Goal: Task Accomplishment & Management: Manage account settings

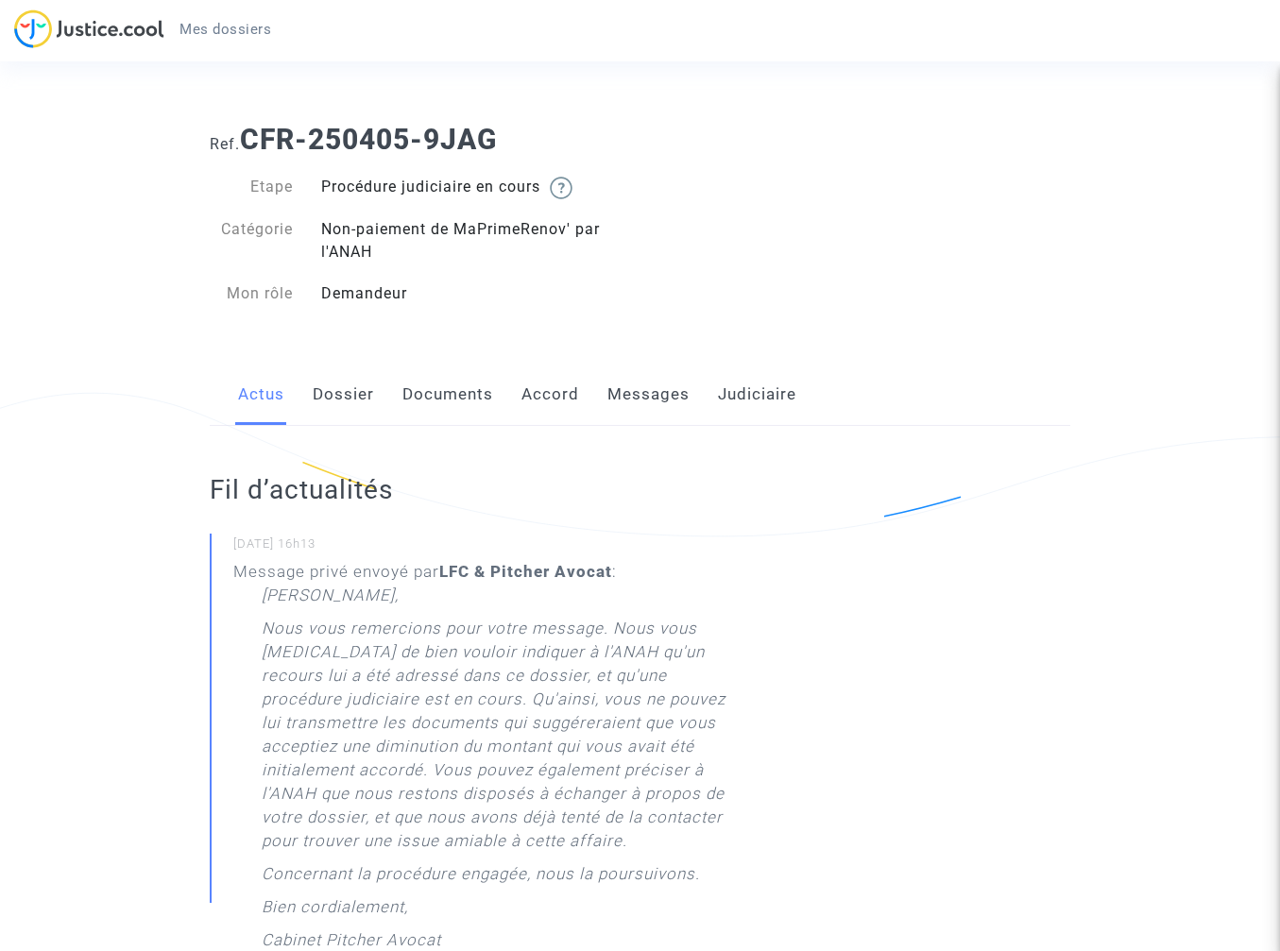
scroll to position [244, 0]
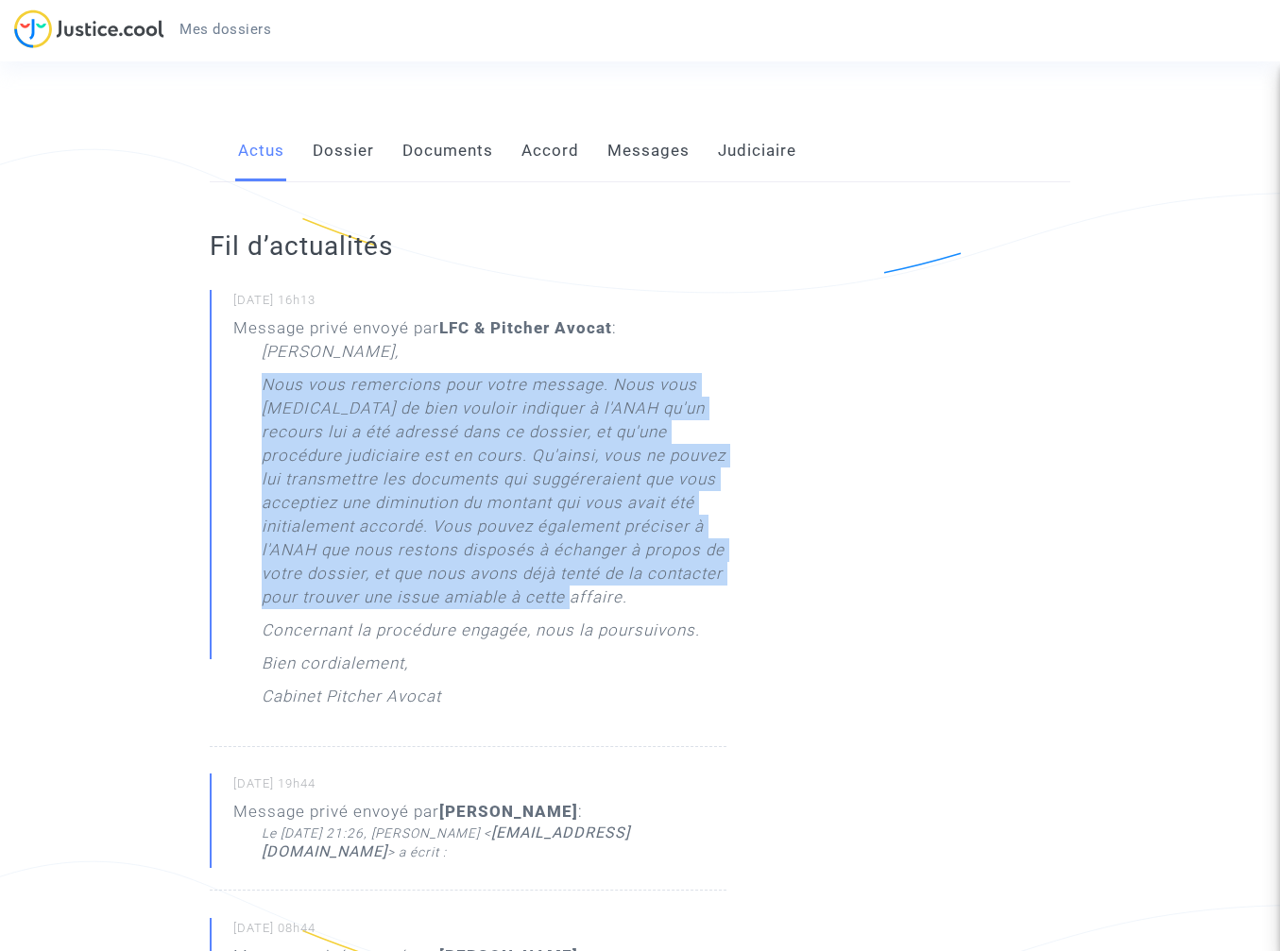
click at [556, 155] on link "Accord" at bounding box center [550, 151] width 58 height 62
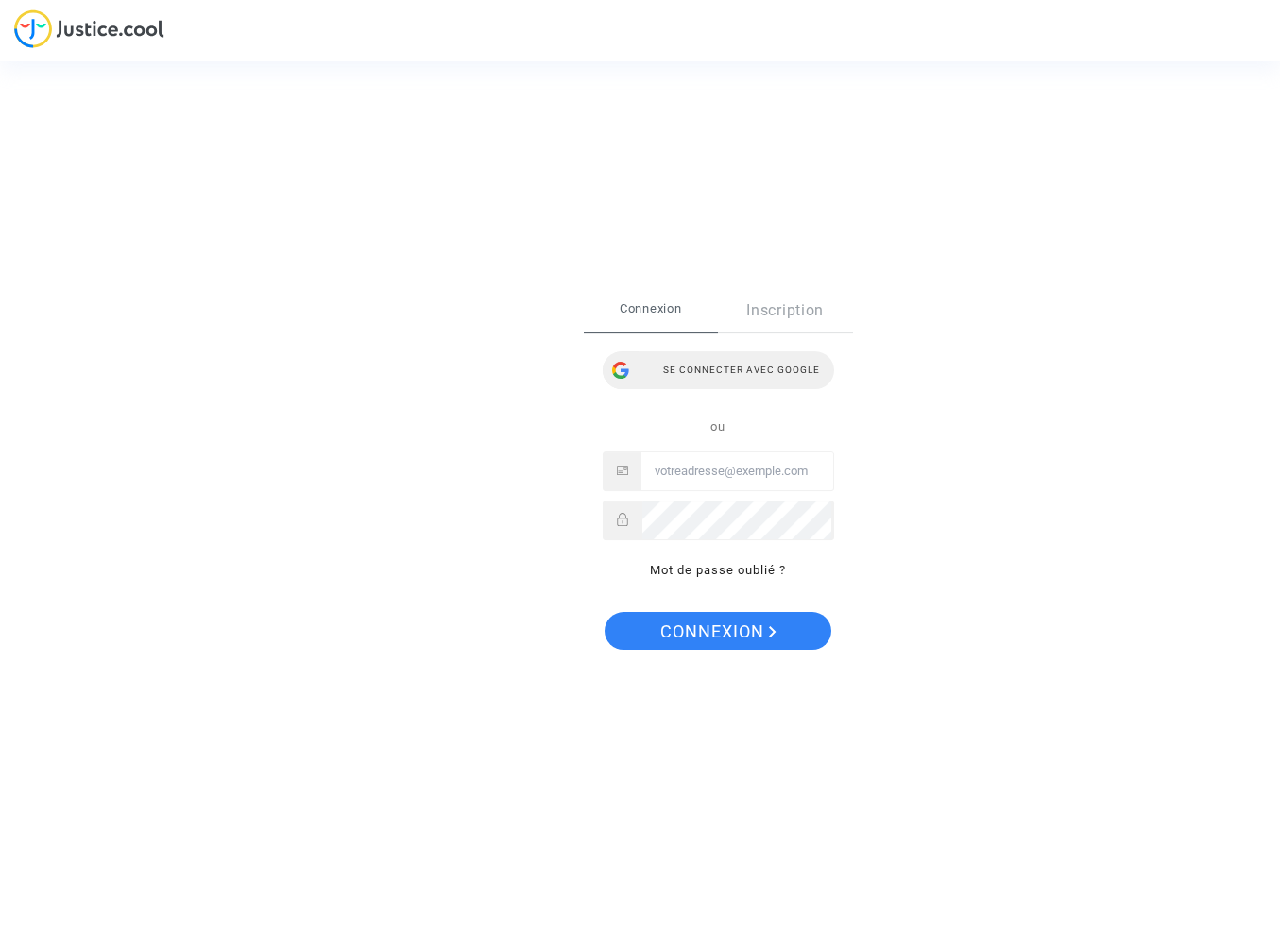
click at [709, 382] on div "Se connecter avec Google" at bounding box center [718, 370] width 231 height 38
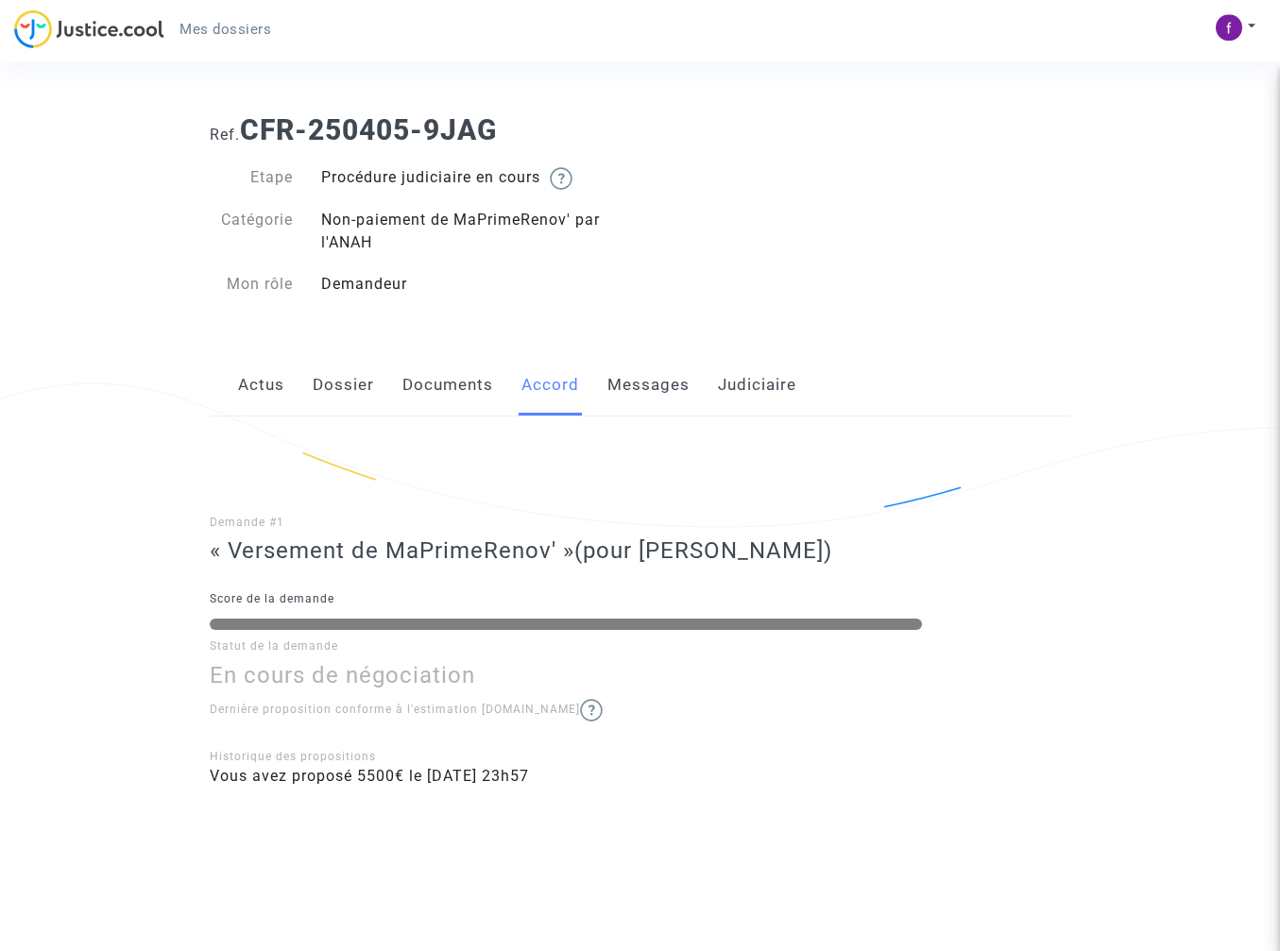
scroll to position [17, 0]
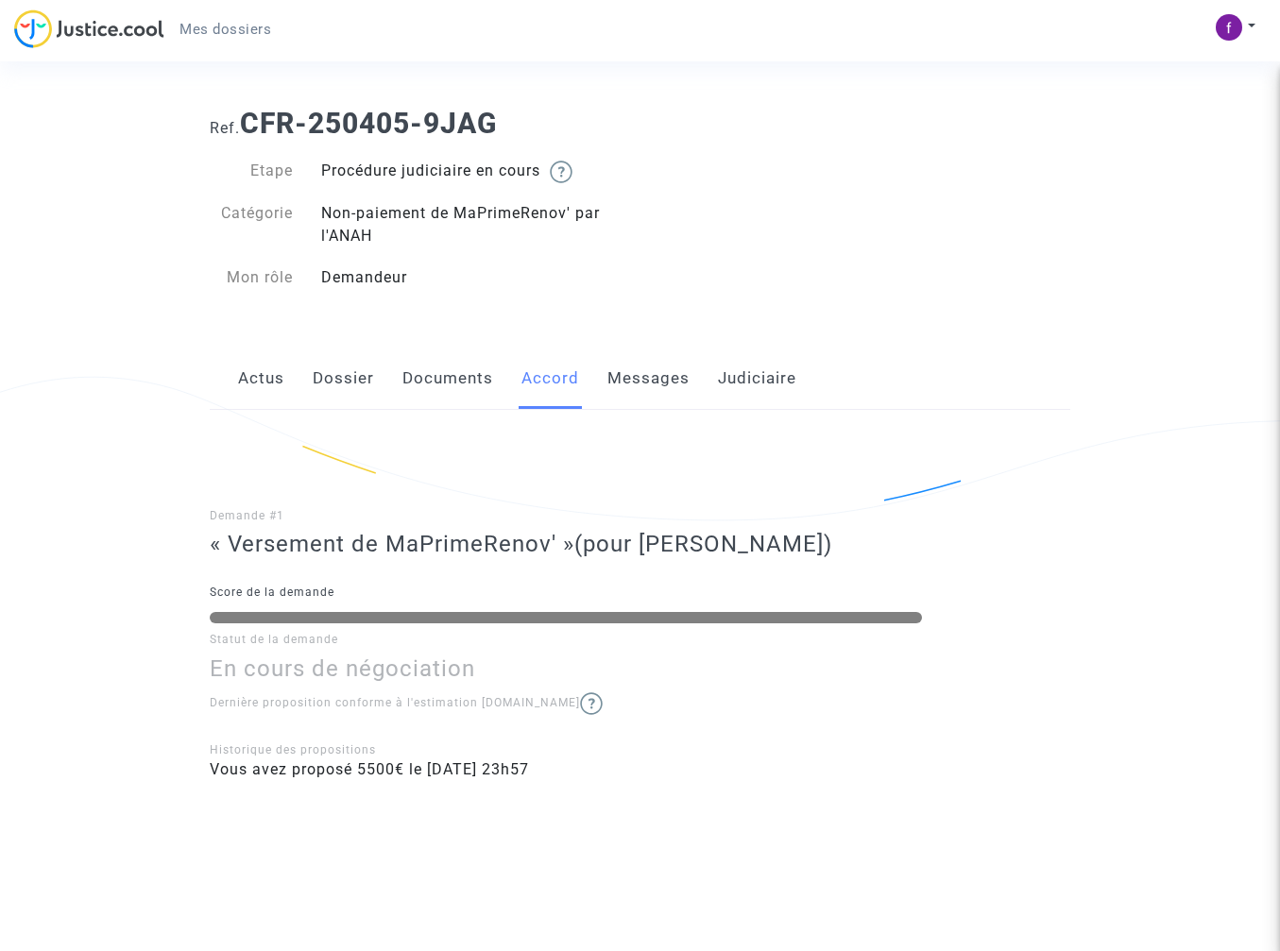
click at [354, 379] on link "Dossier" at bounding box center [343, 379] width 61 height 62
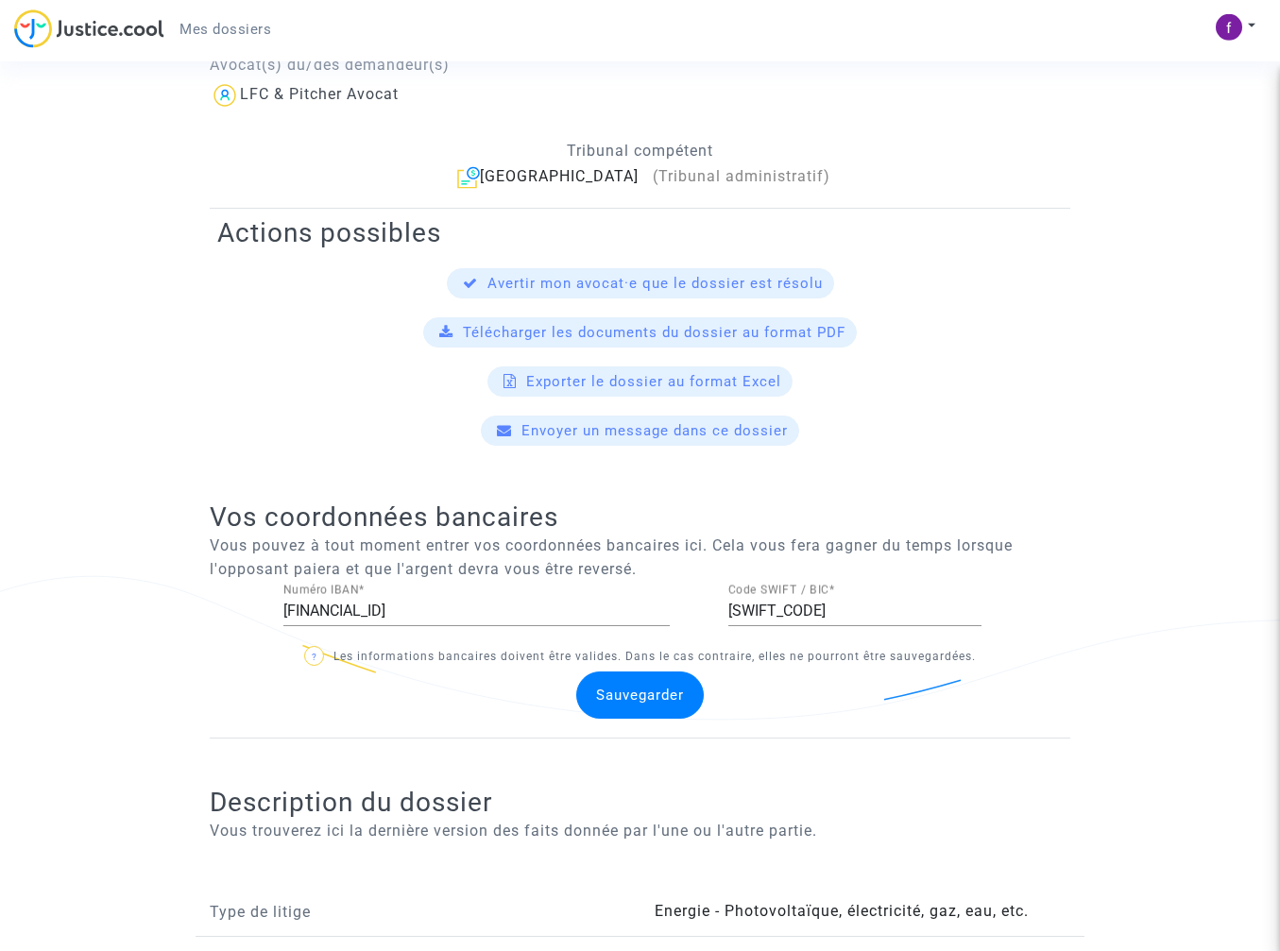
scroll to position [218, 0]
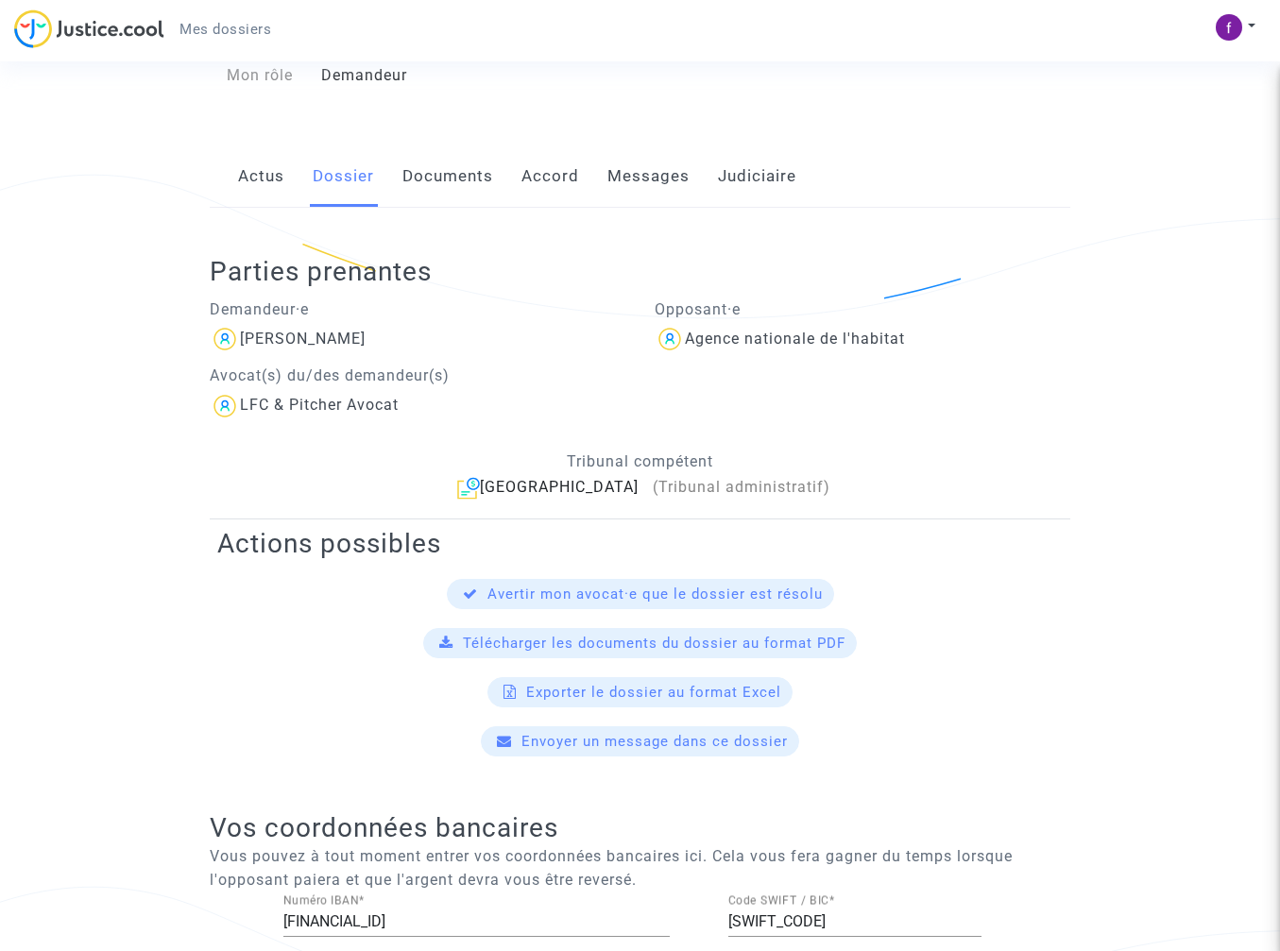
click at [451, 180] on link "Documents" at bounding box center [447, 176] width 91 height 62
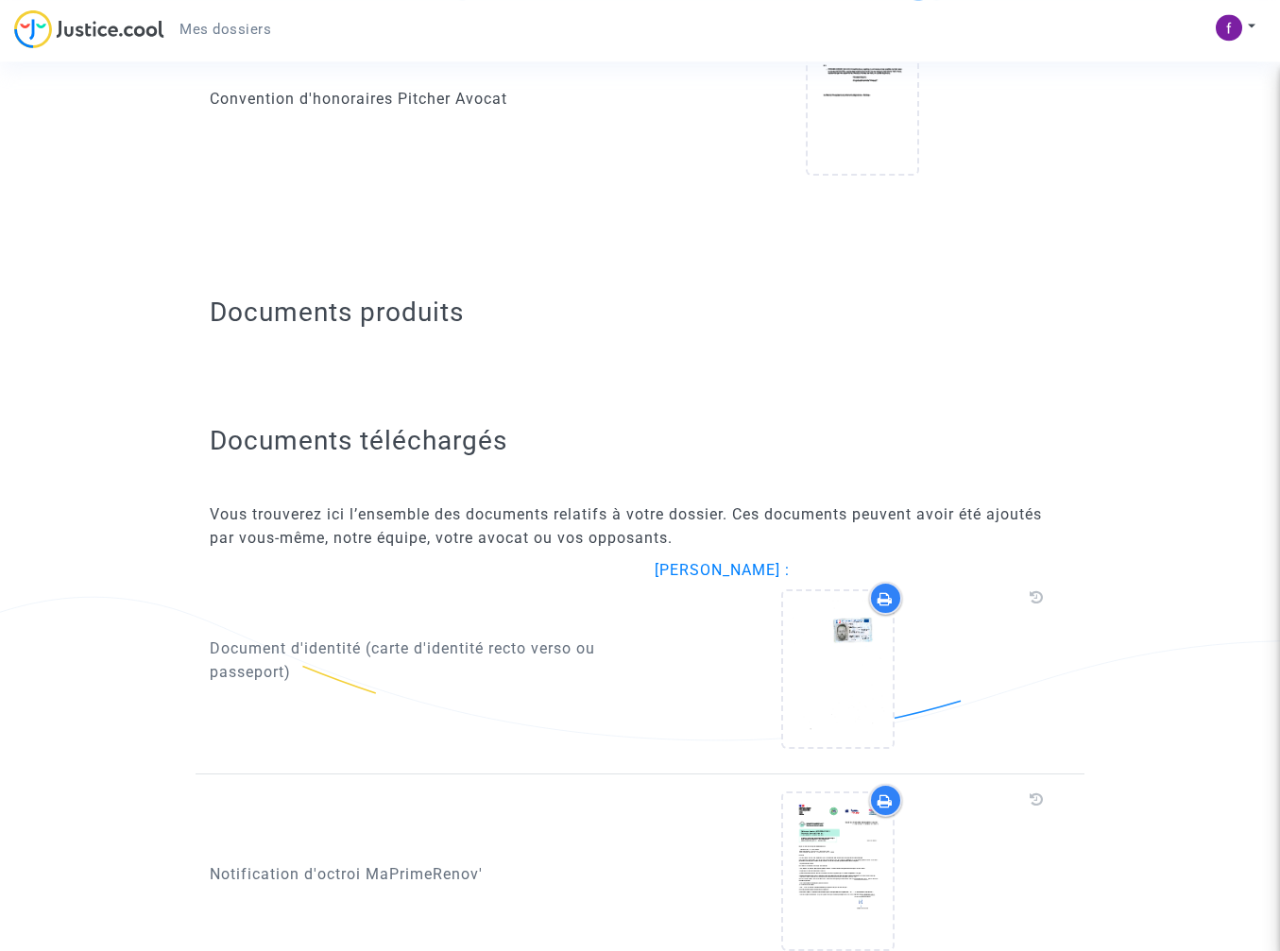
scroll to position [96, 0]
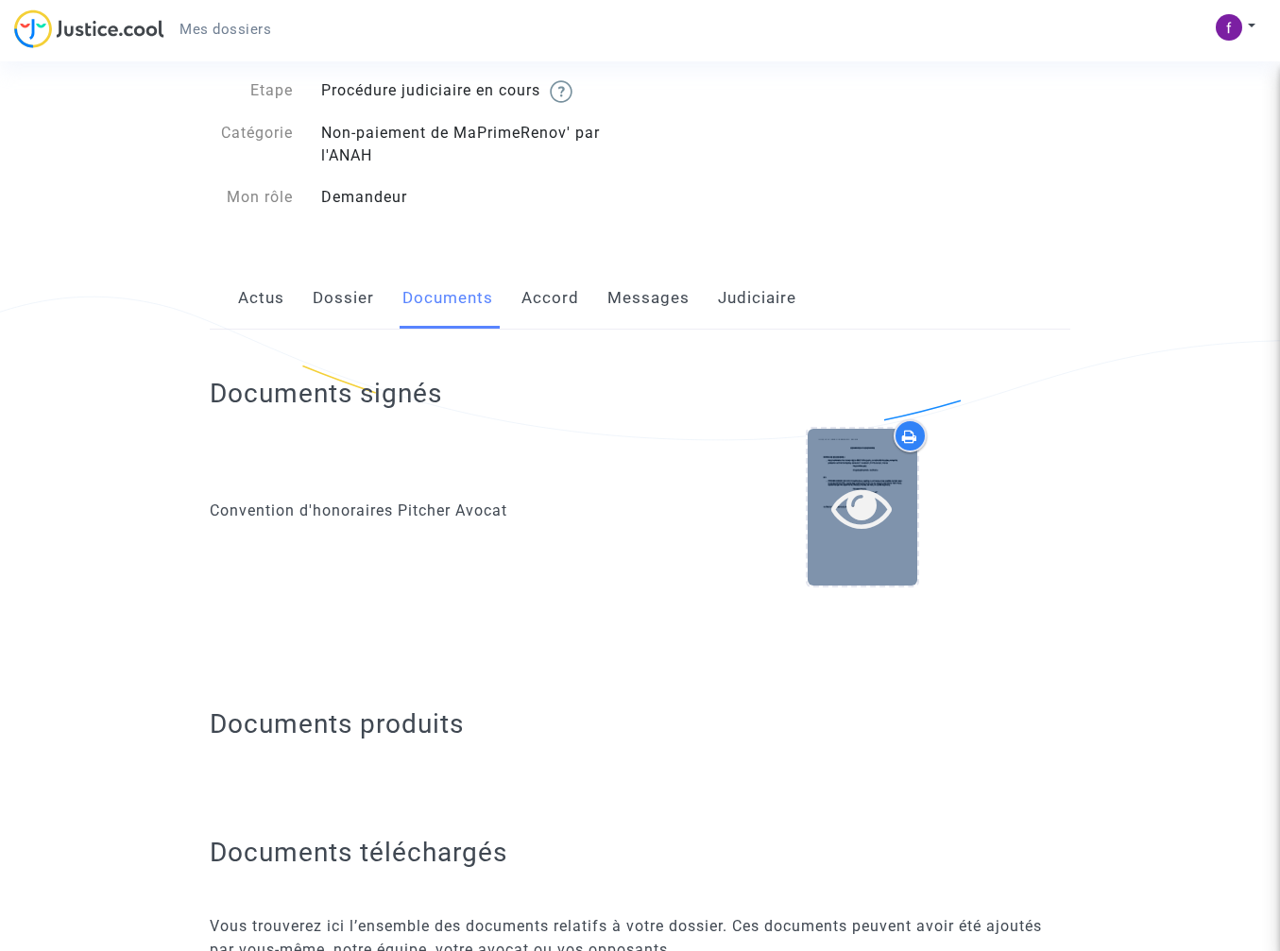
click at [862, 475] on div at bounding box center [863, 507] width 110 height 156
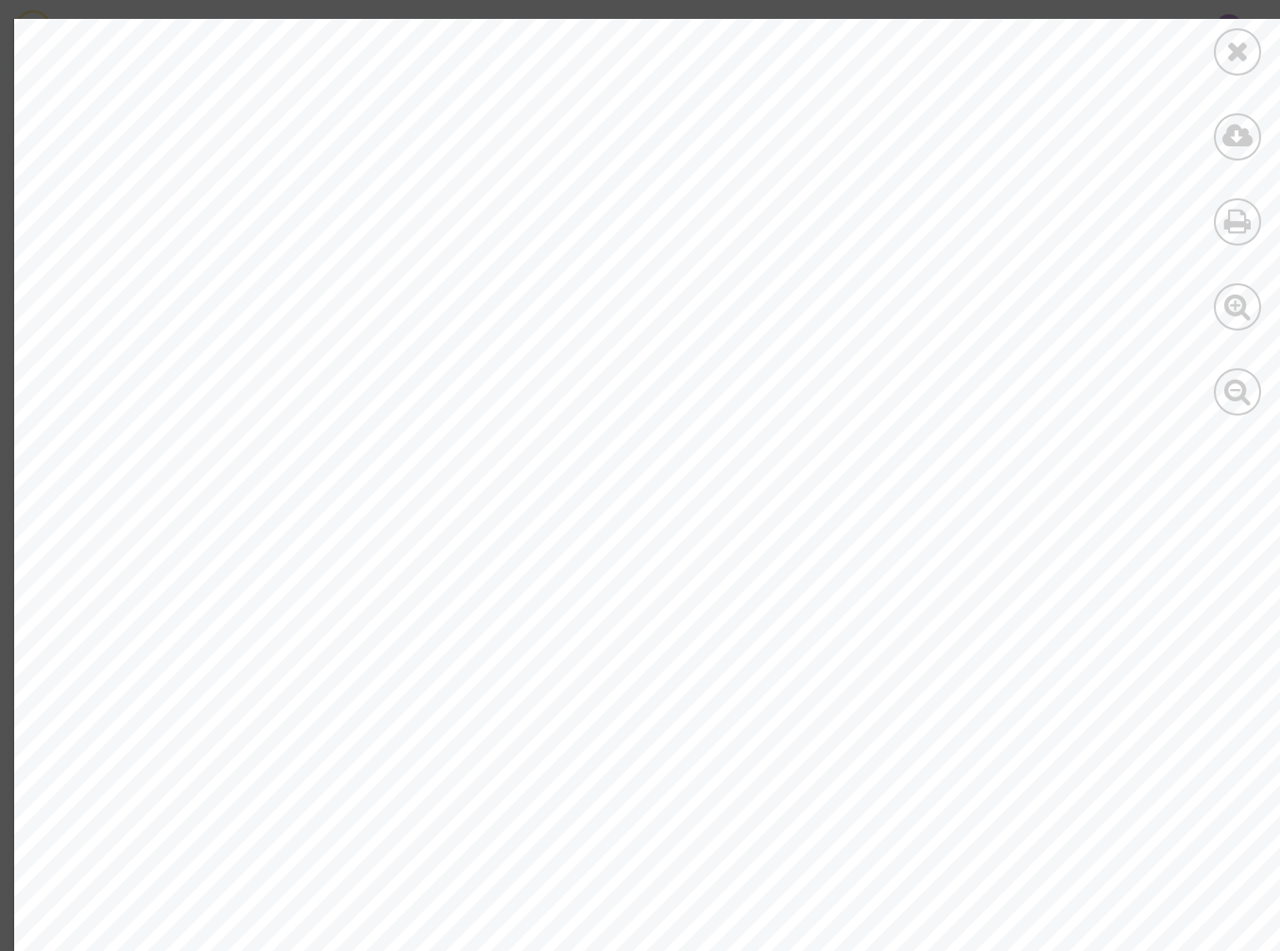
scroll to position [11752, 0]
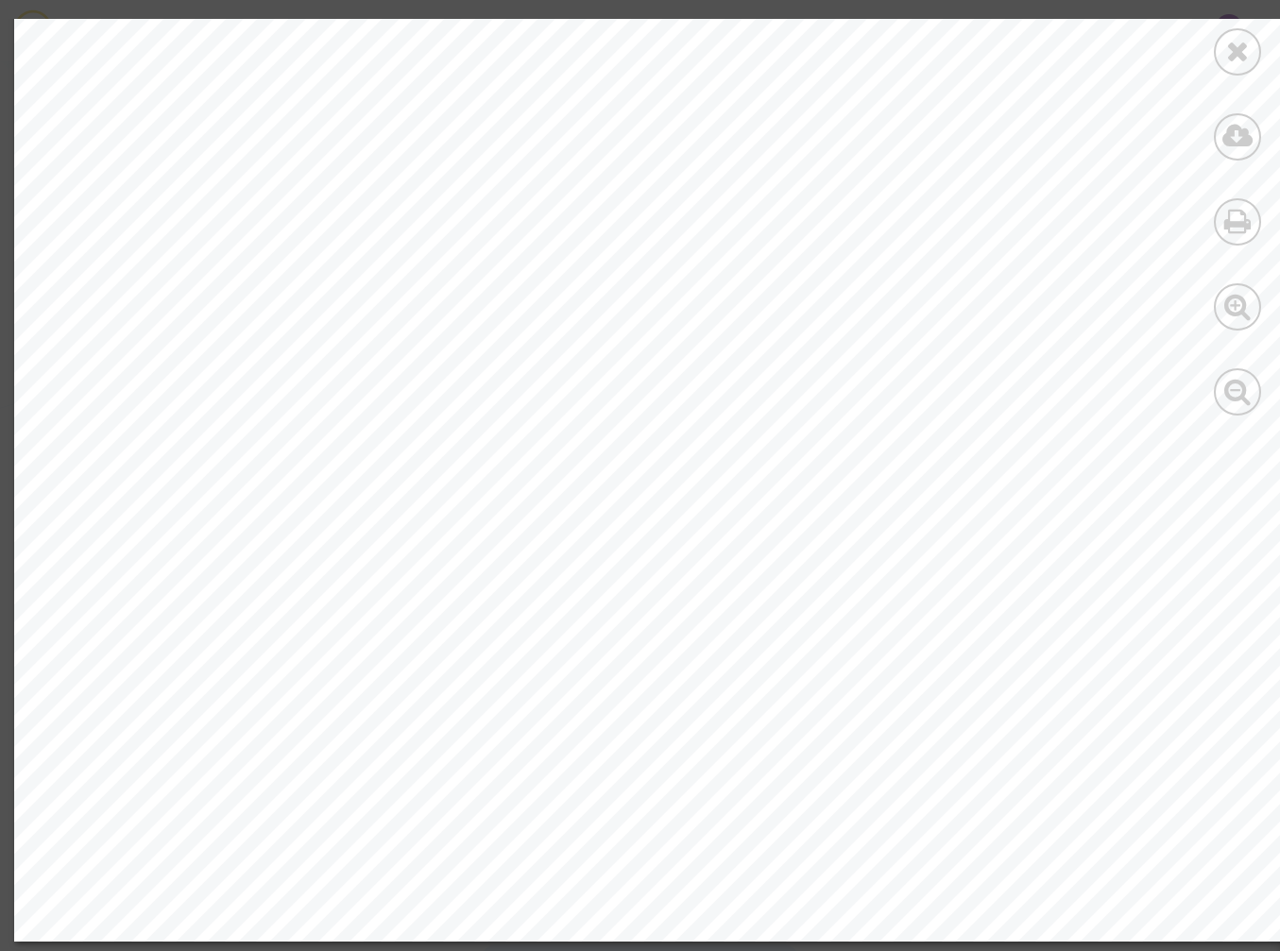
scroll to position [11105, 0]
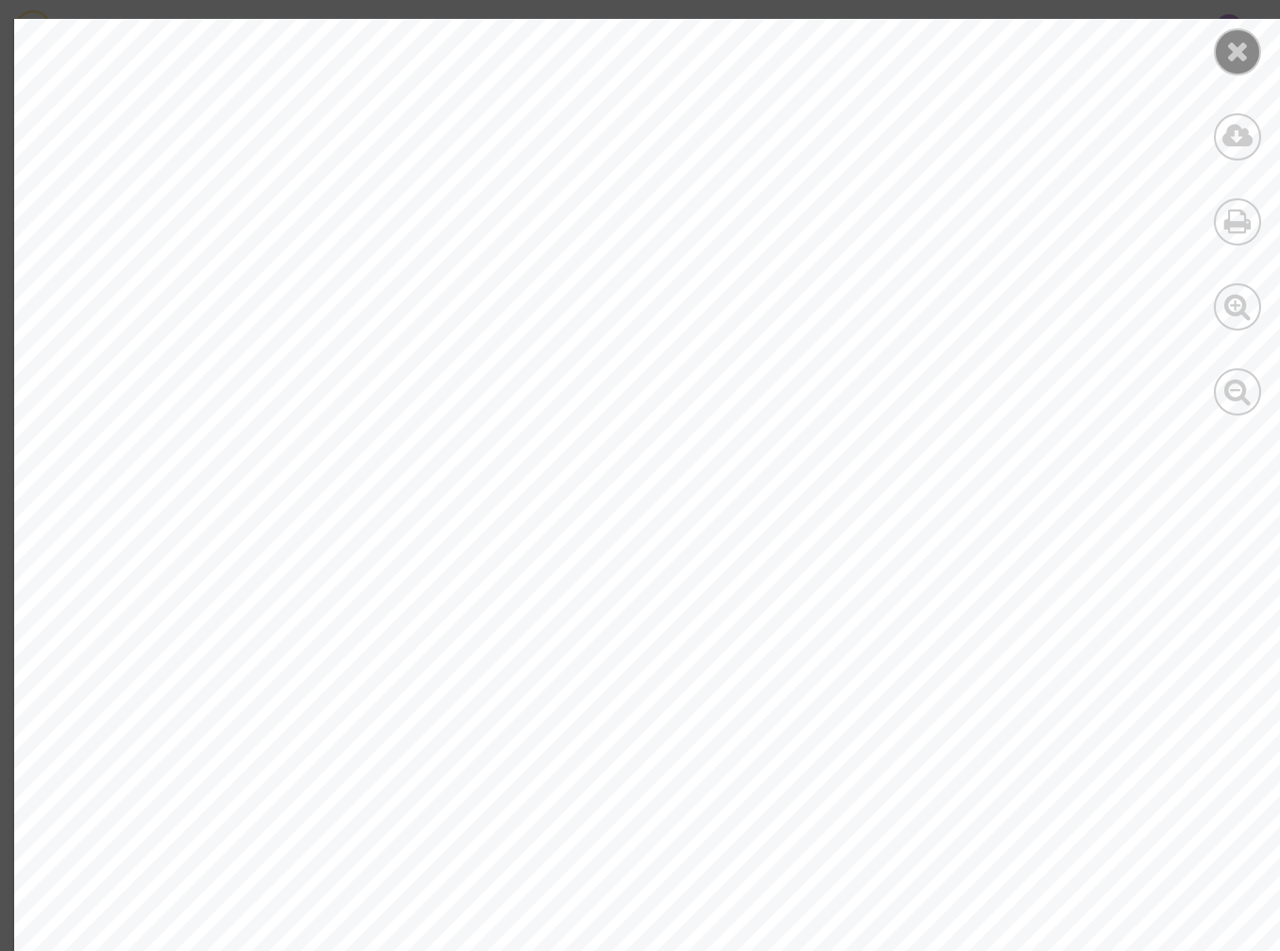
click at [1239, 43] on icon at bounding box center [1238, 51] width 24 height 28
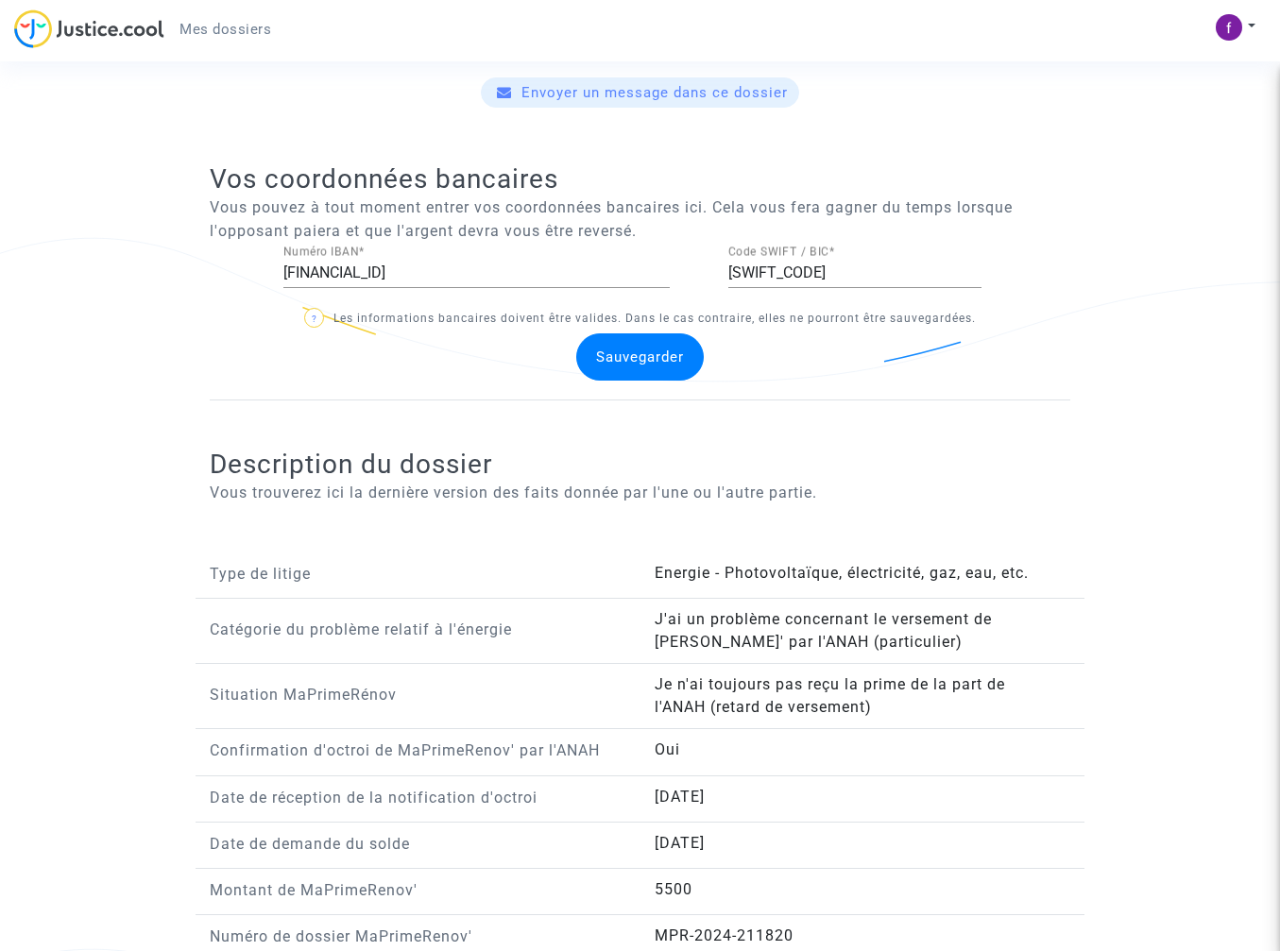
scroll to position [289, 0]
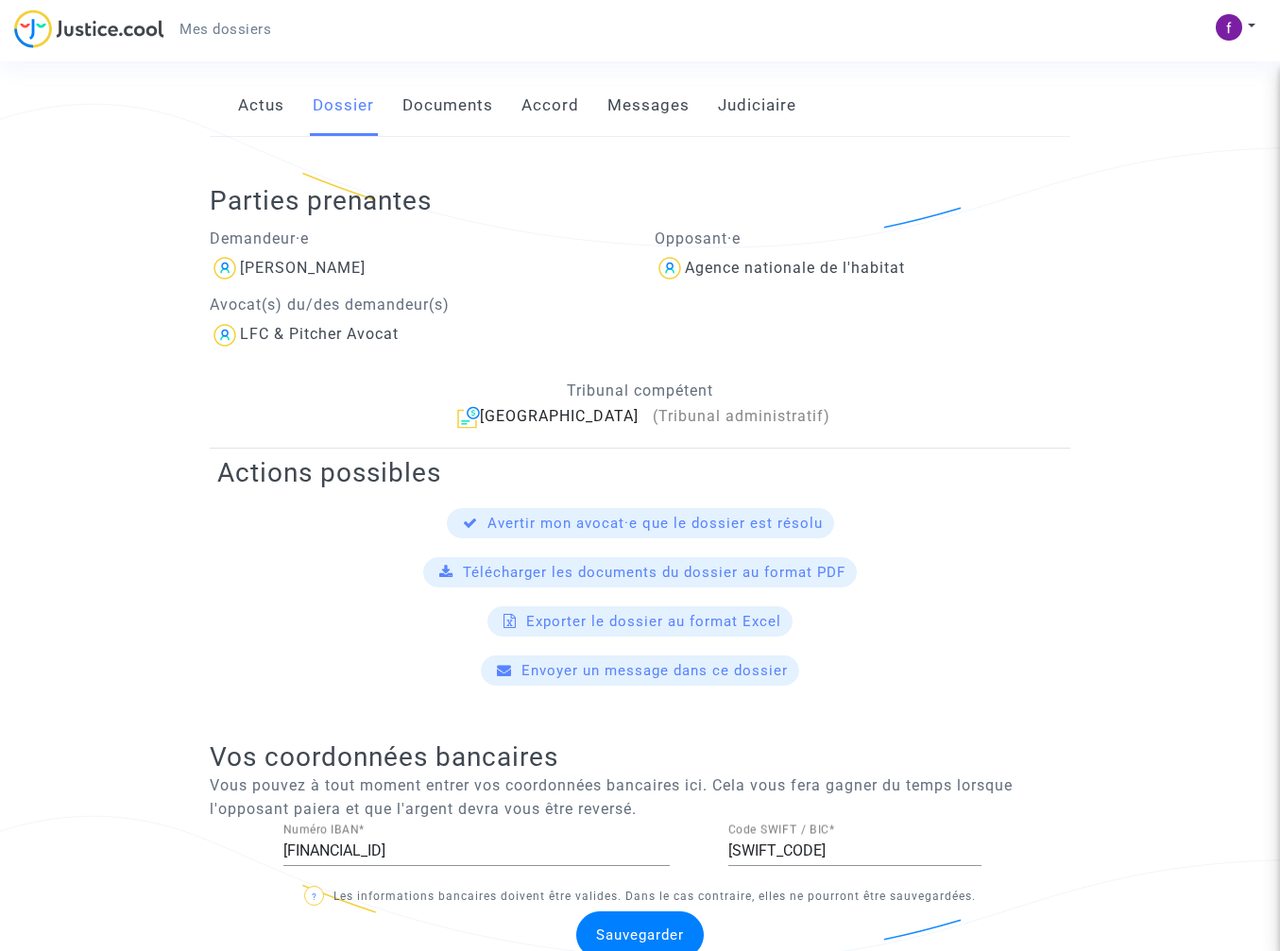
click at [446, 112] on link "Documents" at bounding box center [447, 106] width 91 height 62
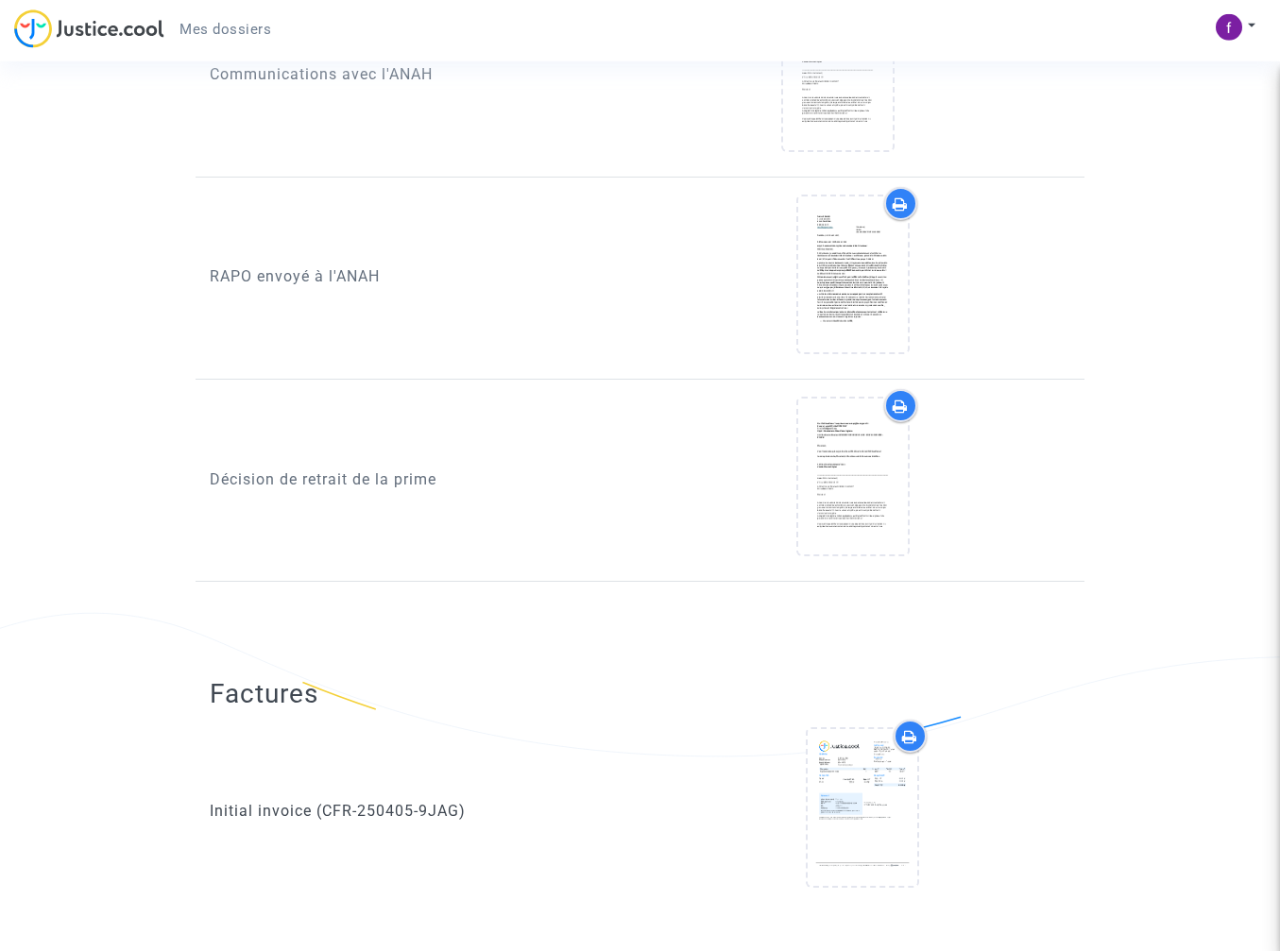
scroll to position [1925, 0]
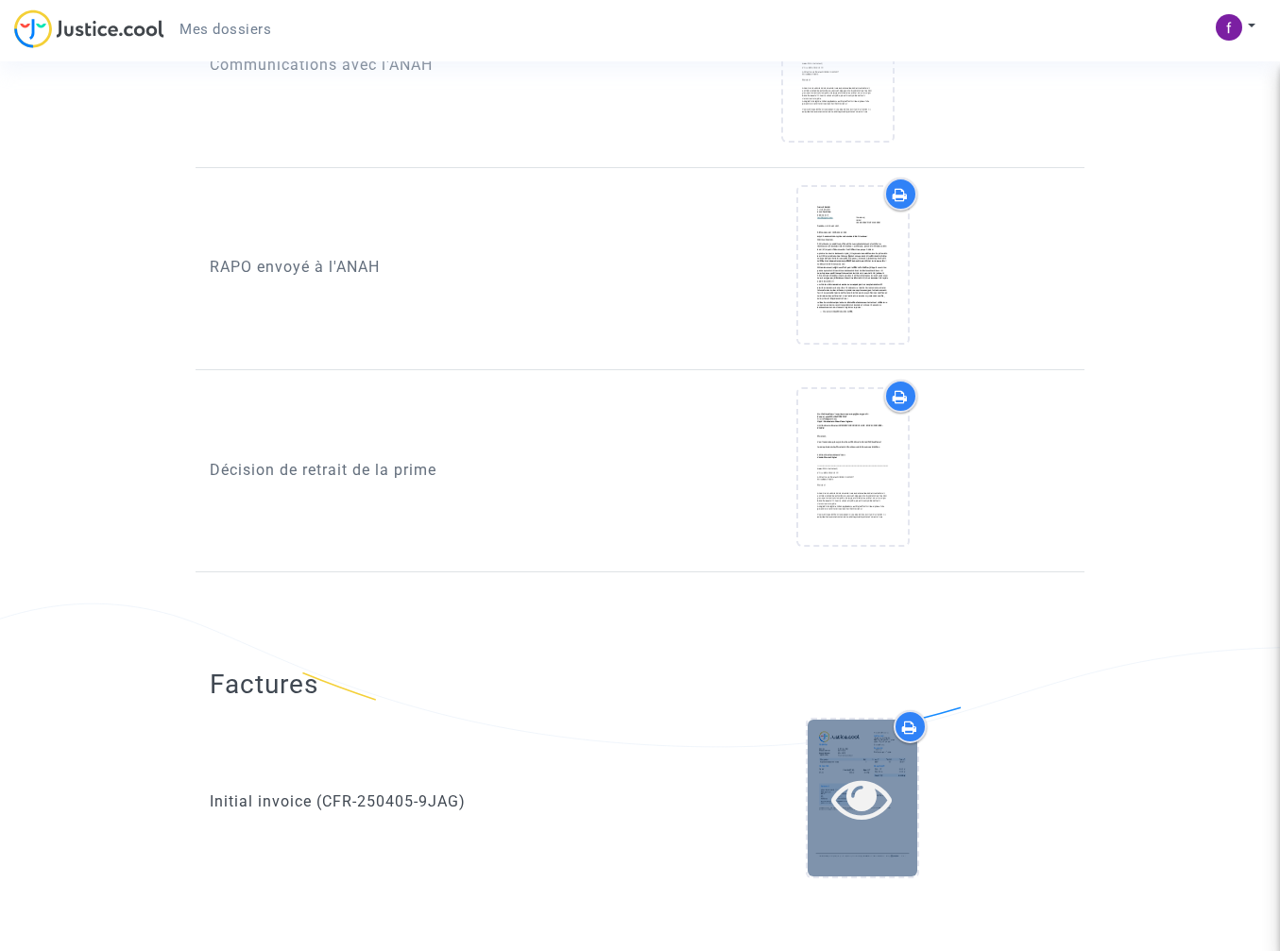
click at [865, 787] on icon at bounding box center [861, 798] width 61 height 60
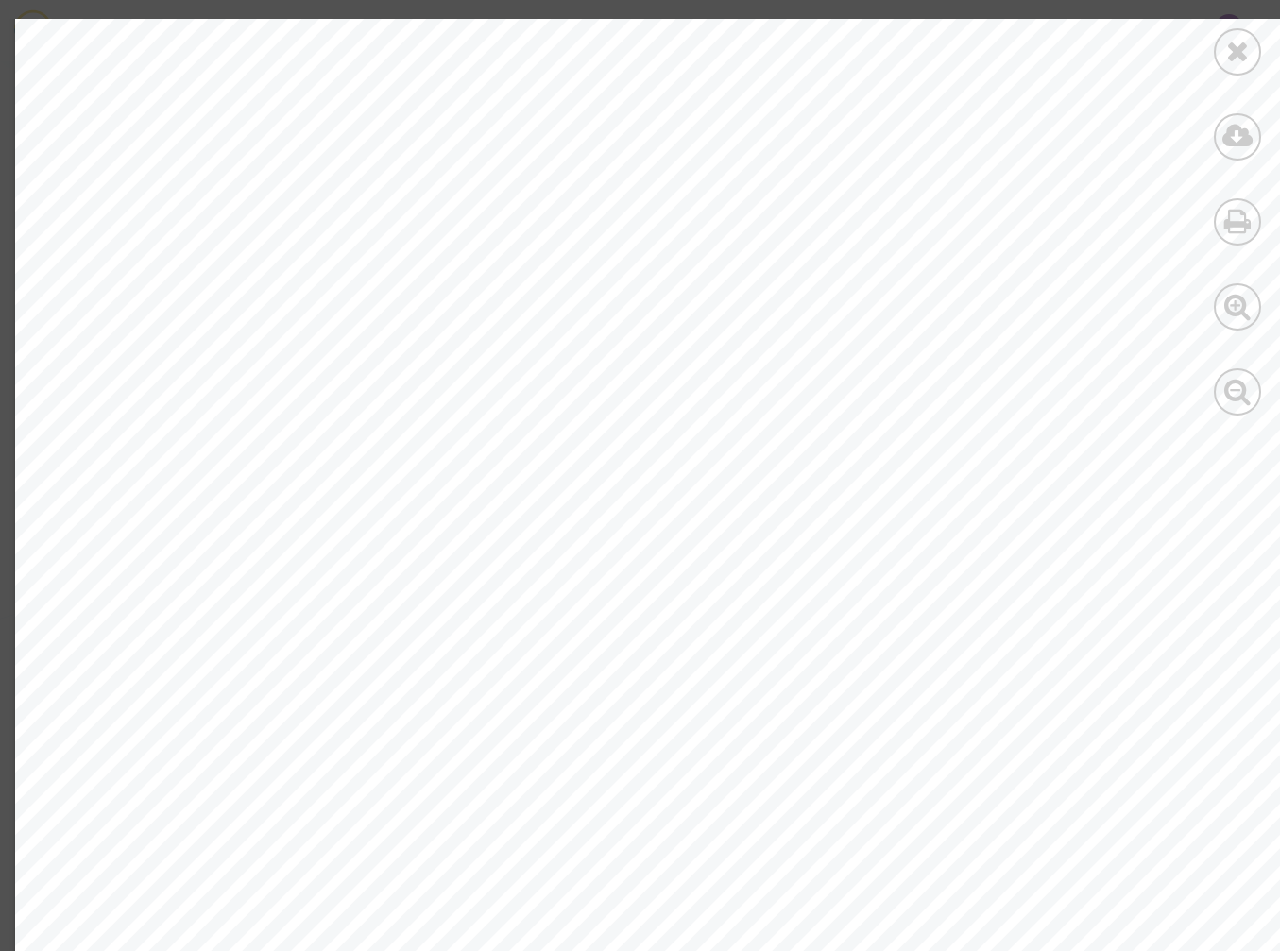
scroll to position [0, 0]
click at [1229, 48] on icon at bounding box center [1238, 51] width 24 height 28
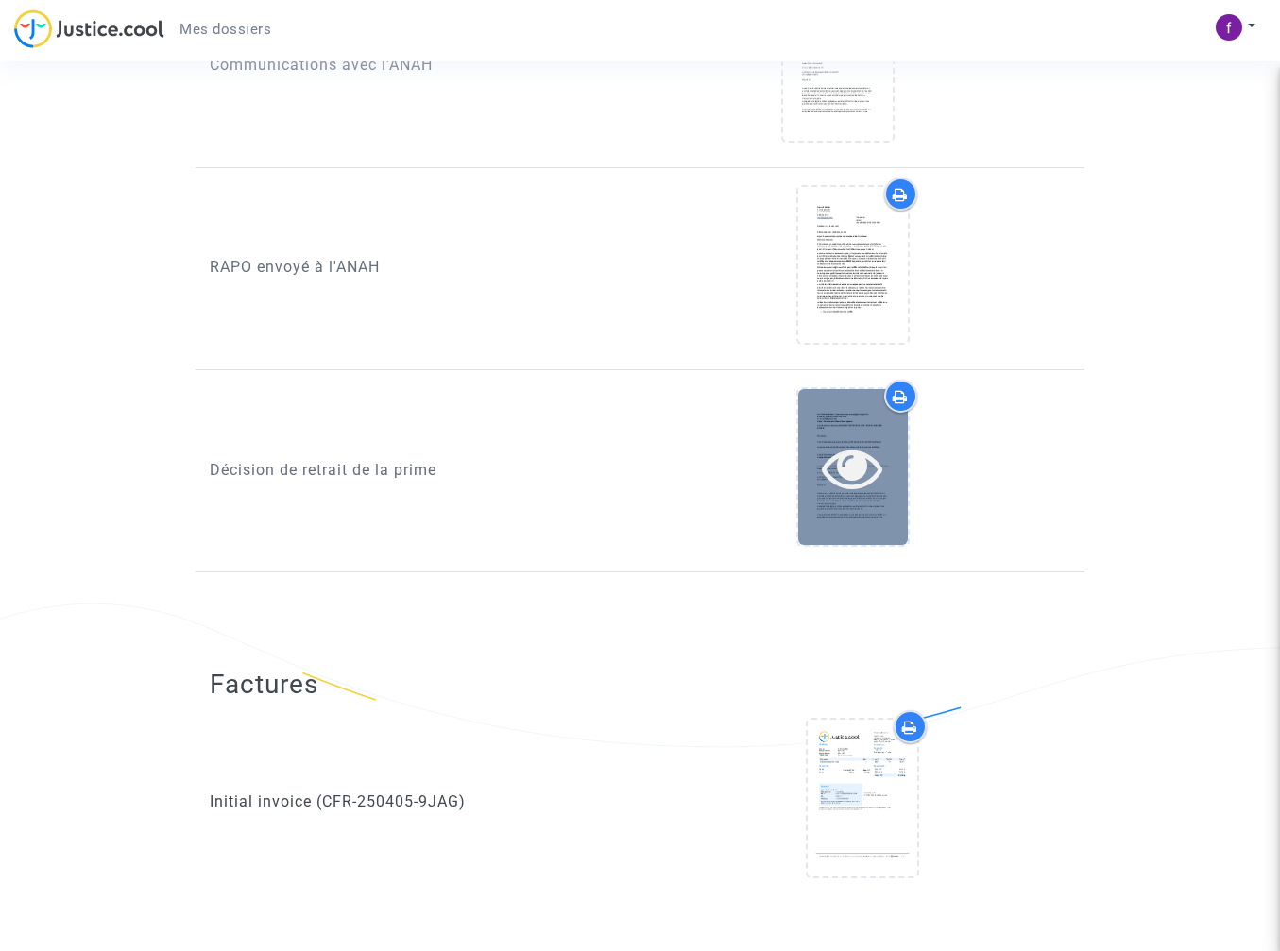
click at [867, 476] on icon at bounding box center [852, 467] width 61 height 60
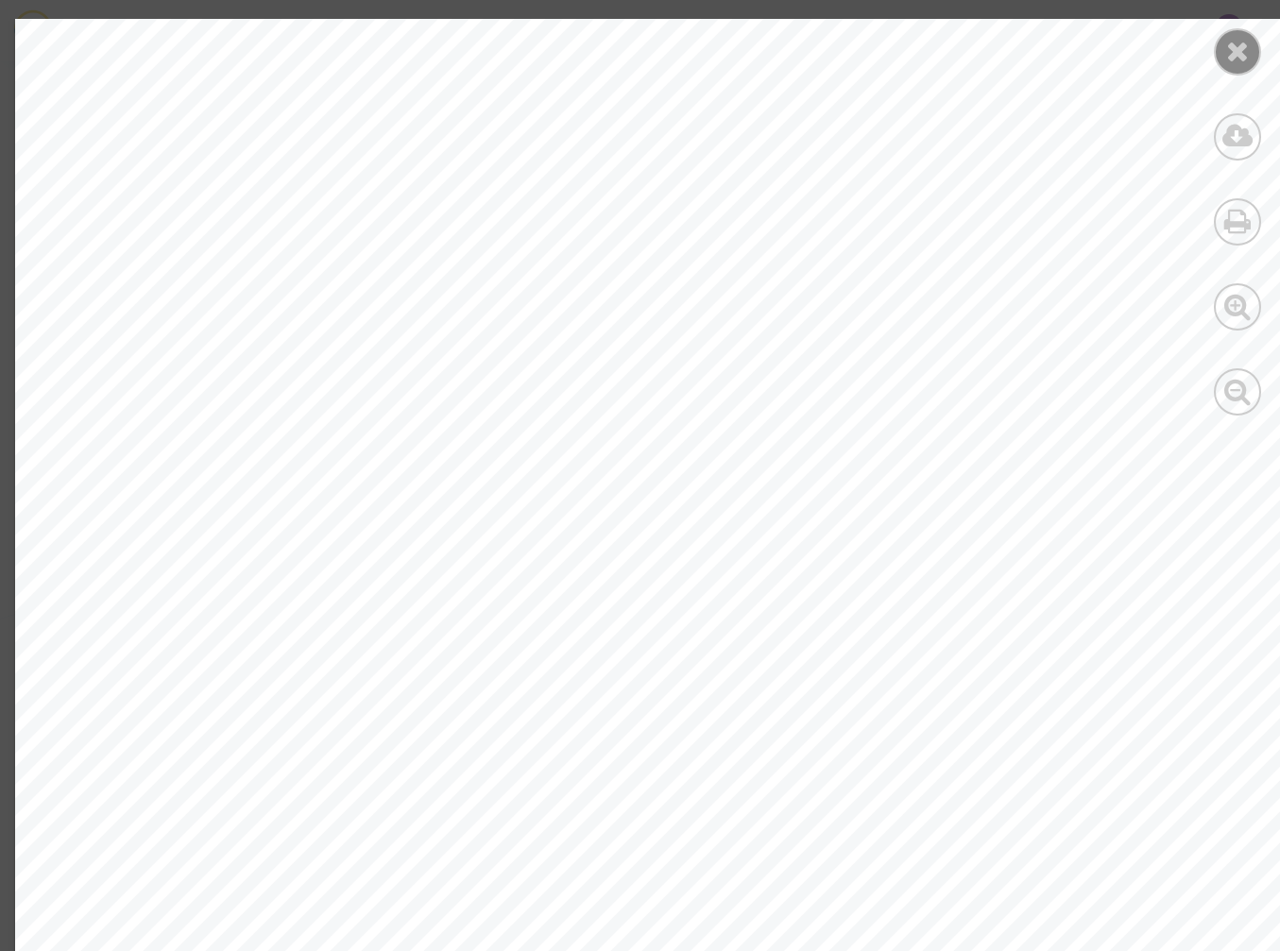
click at [1235, 55] on icon at bounding box center [1238, 51] width 24 height 28
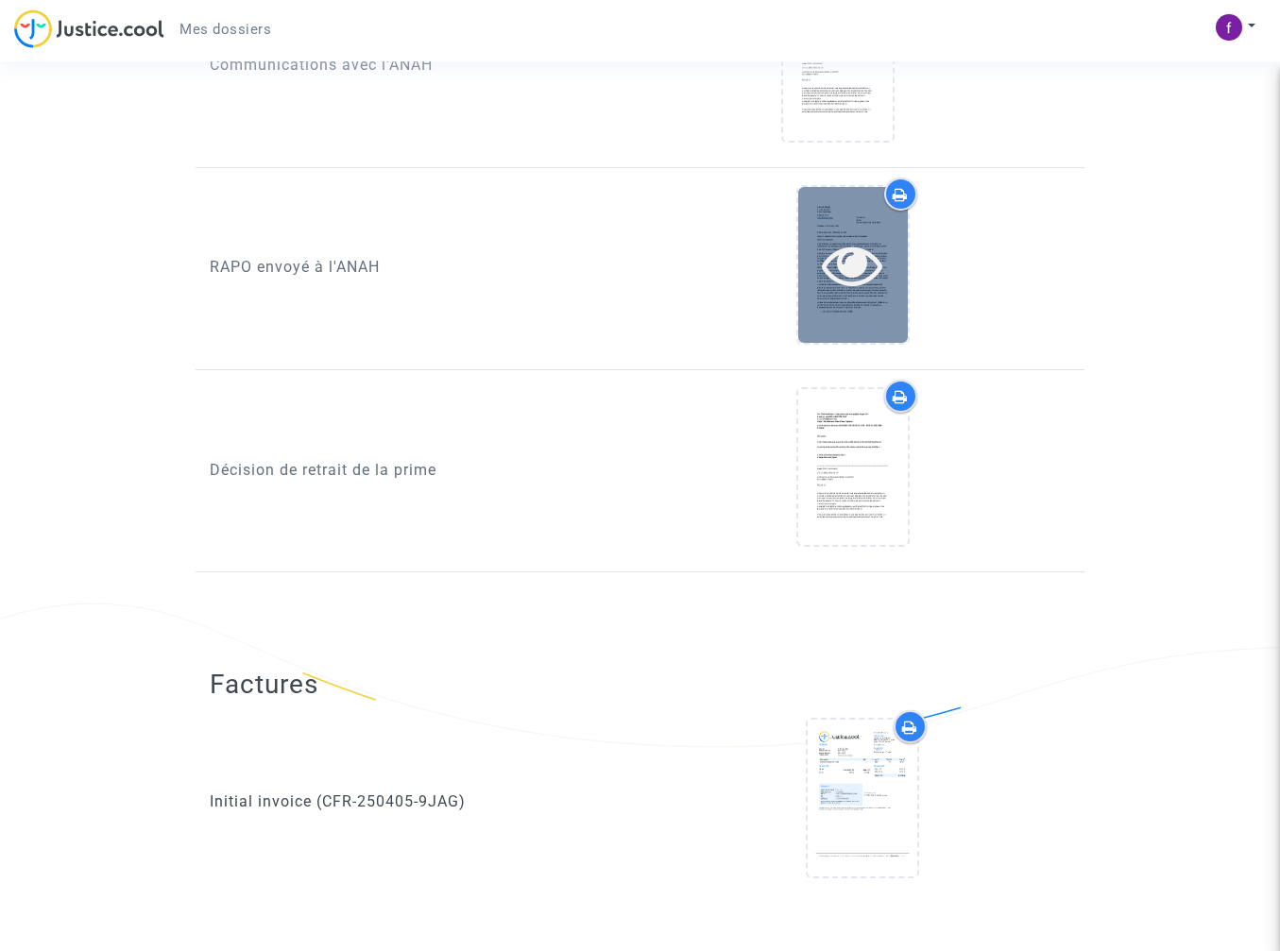
click at [880, 259] on icon at bounding box center [852, 264] width 61 height 60
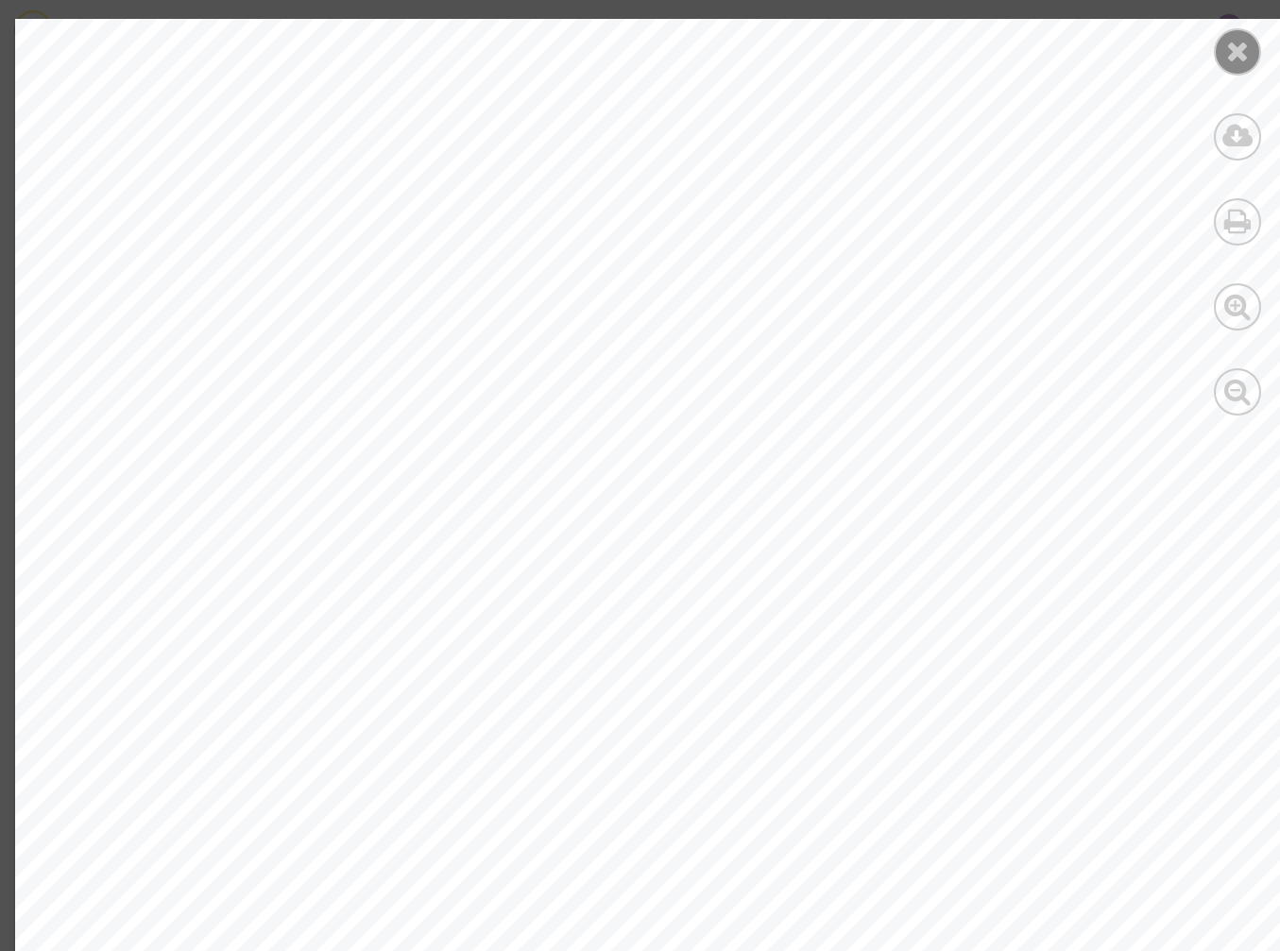
click at [1243, 44] on icon at bounding box center [1238, 51] width 24 height 28
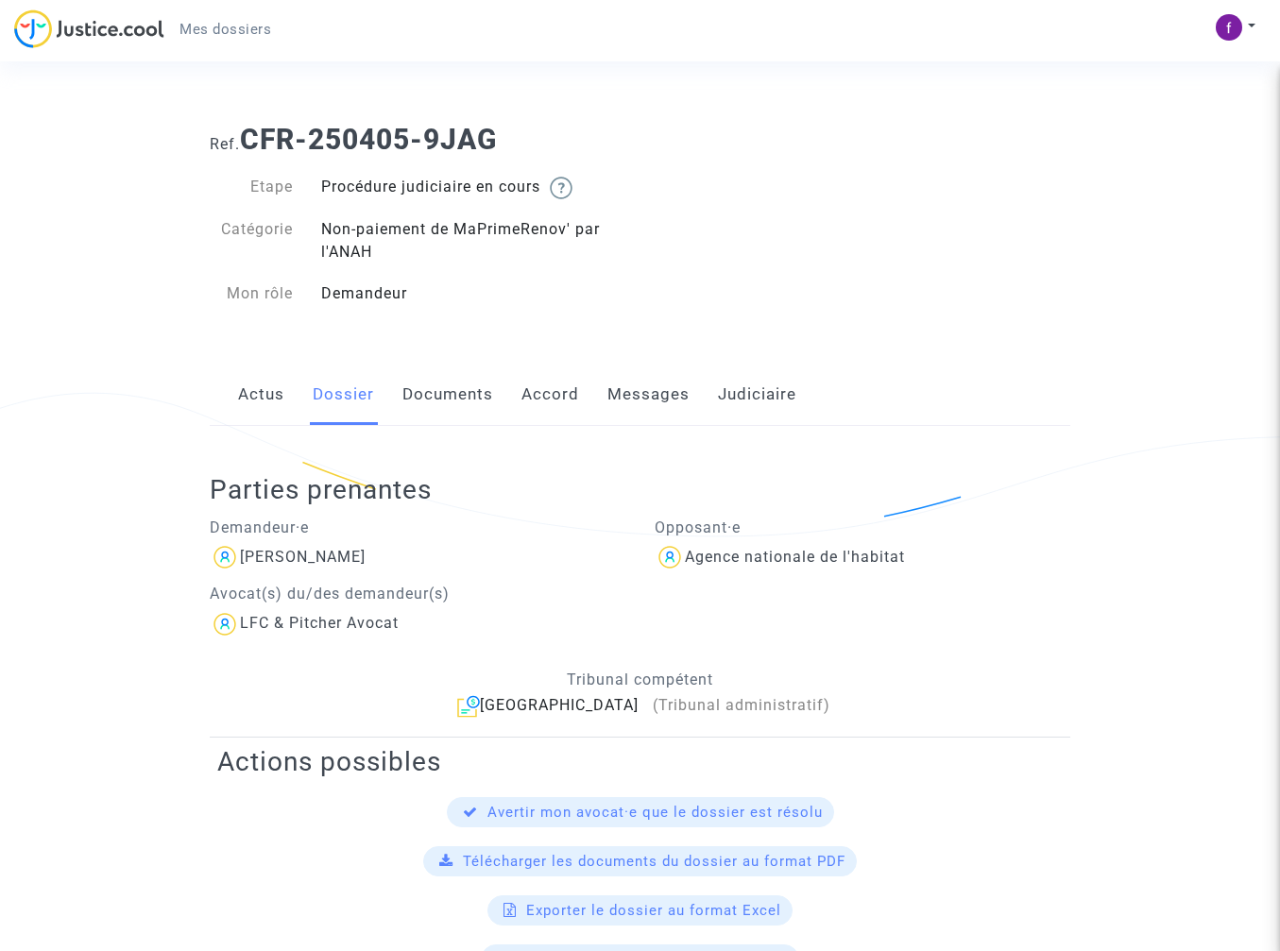
click at [461, 399] on link "Documents" at bounding box center [447, 395] width 91 height 62
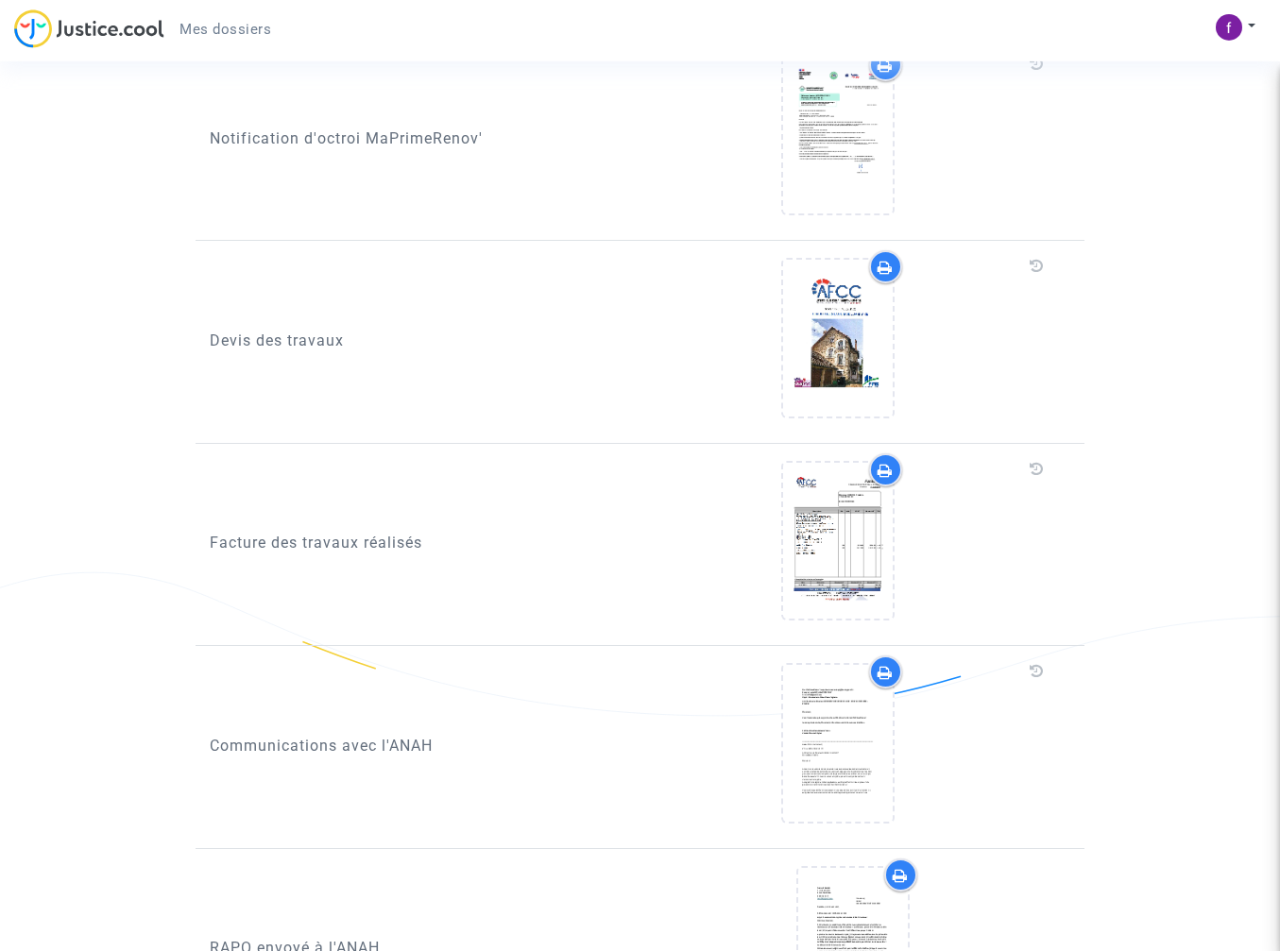
scroll to position [1349, 0]
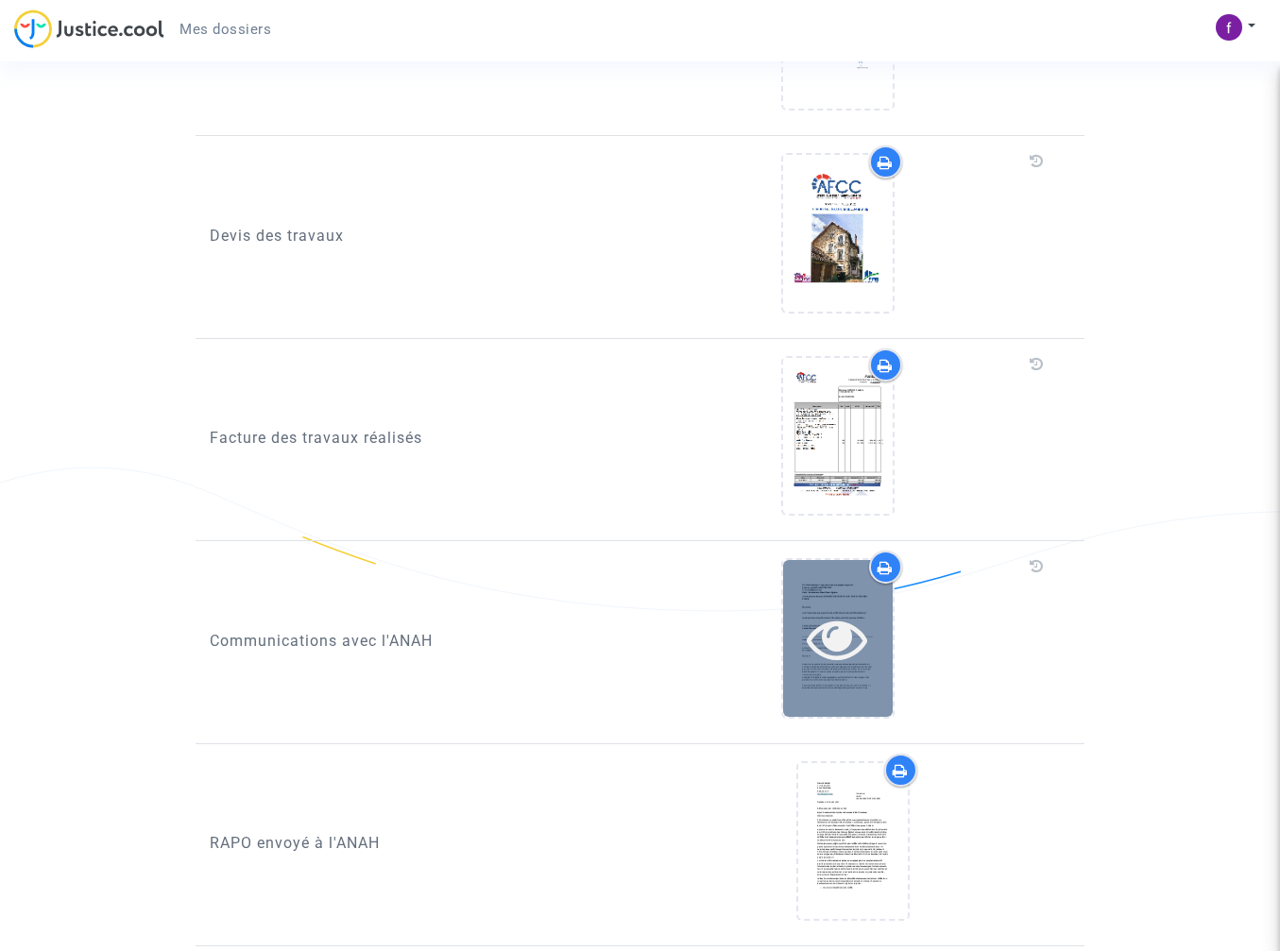
click at [834, 657] on icon at bounding box center [837, 638] width 61 height 60
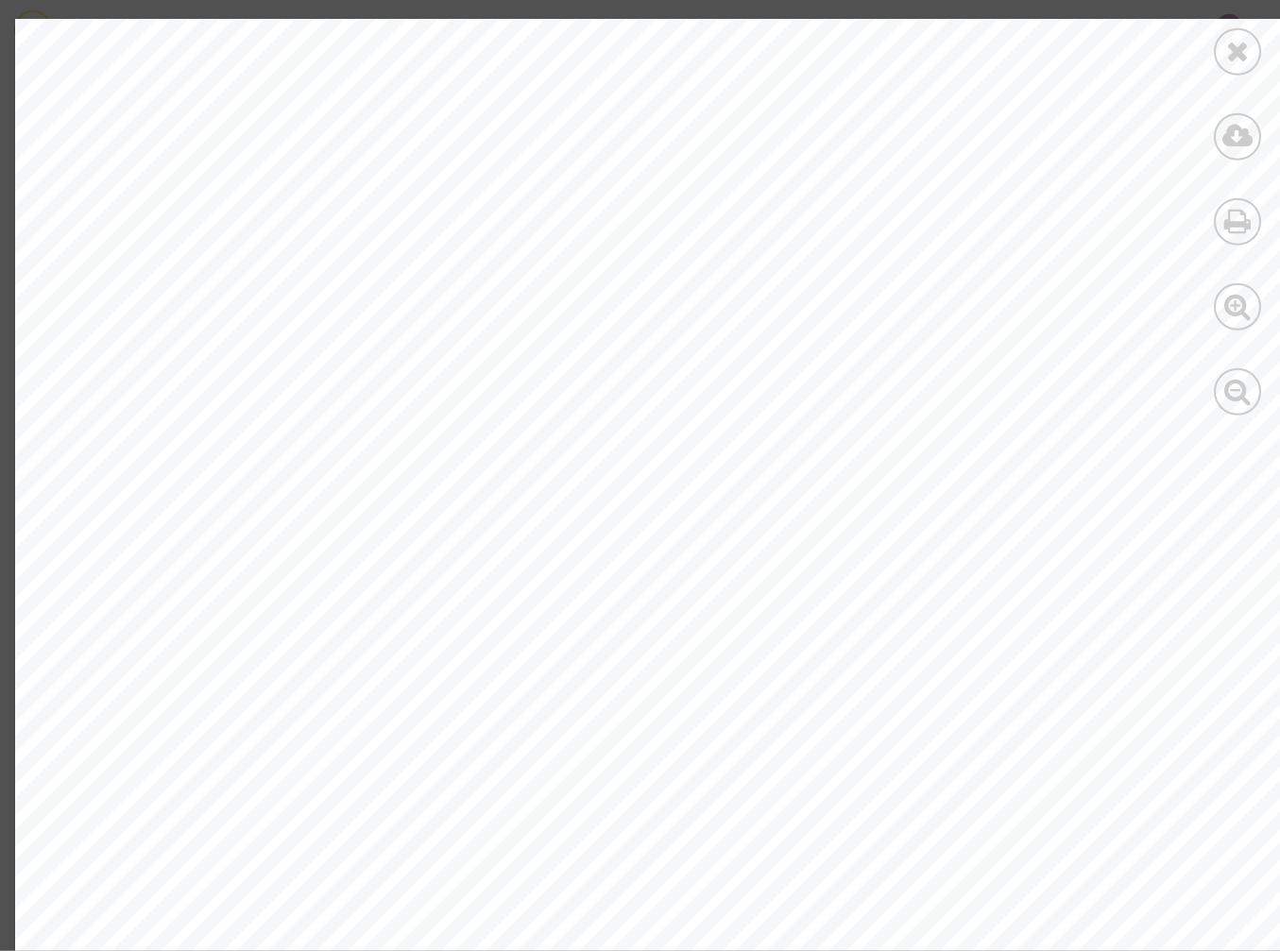
scroll to position [675, 0]
click at [1250, 52] on div at bounding box center [1237, 51] width 47 height 47
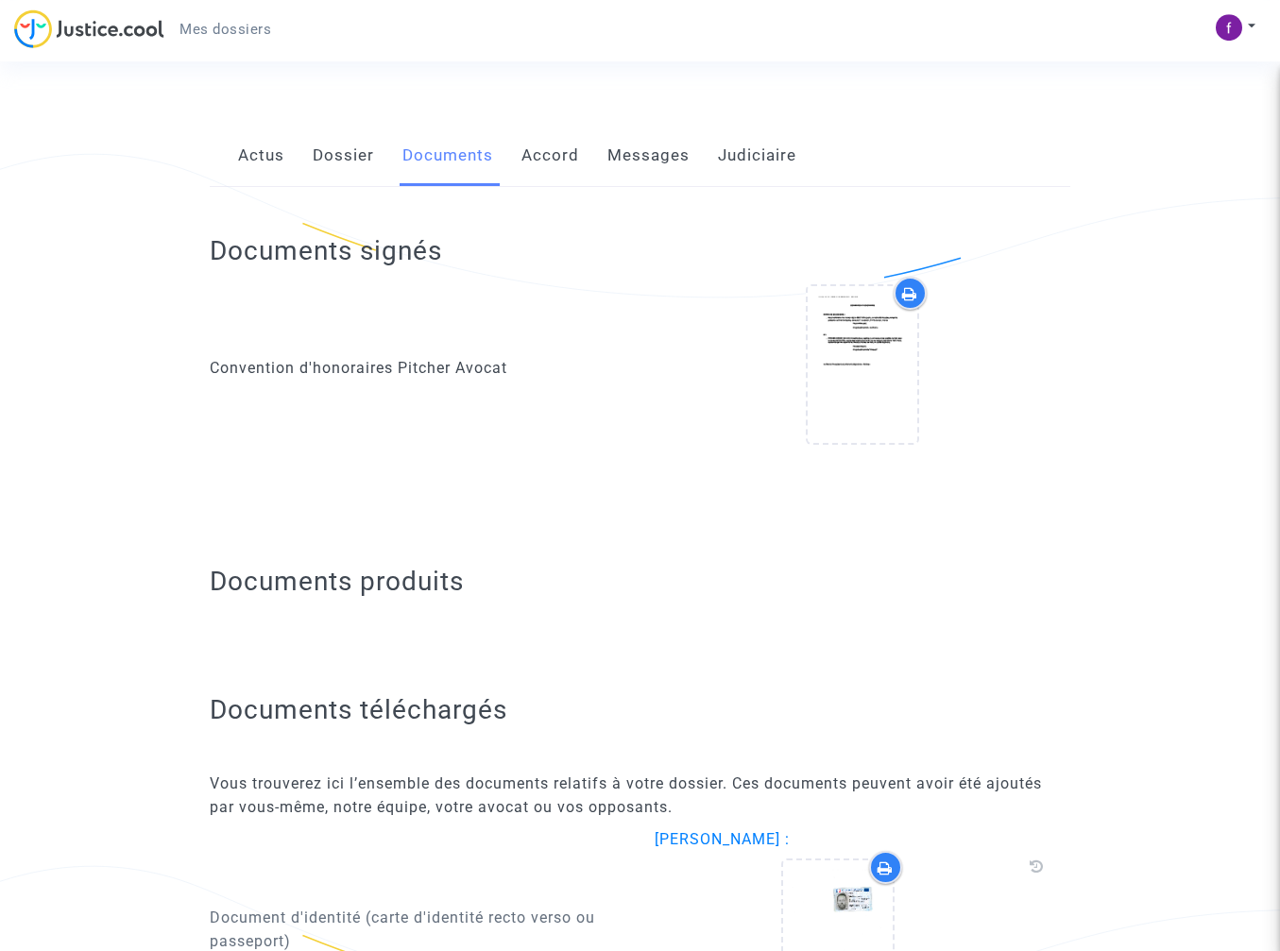
scroll to position [193, 0]
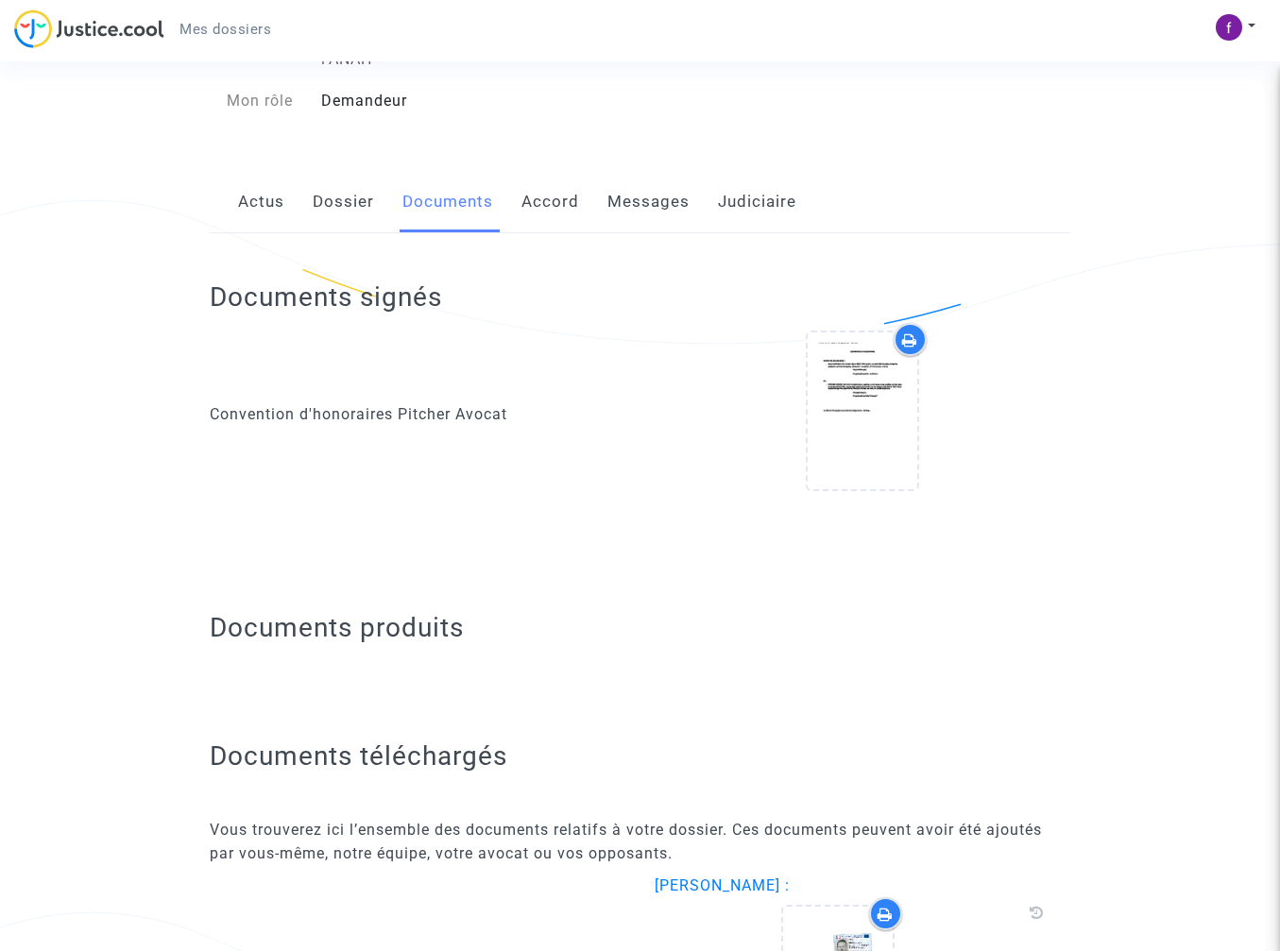
click at [561, 201] on link "Accord" at bounding box center [550, 202] width 58 height 62
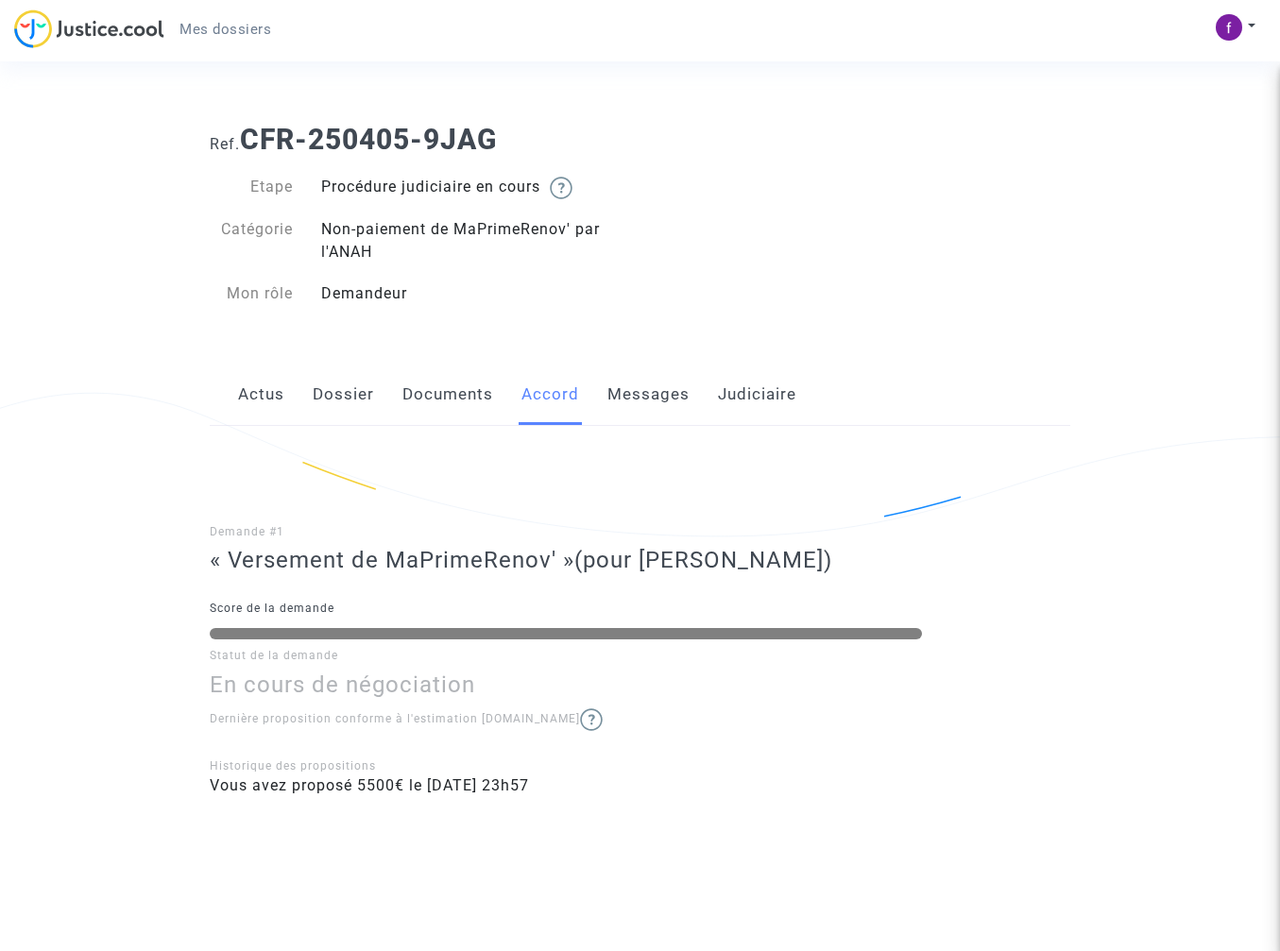
click at [753, 392] on link "Judiciaire" at bounding box center [757, 395] width 78 height 62
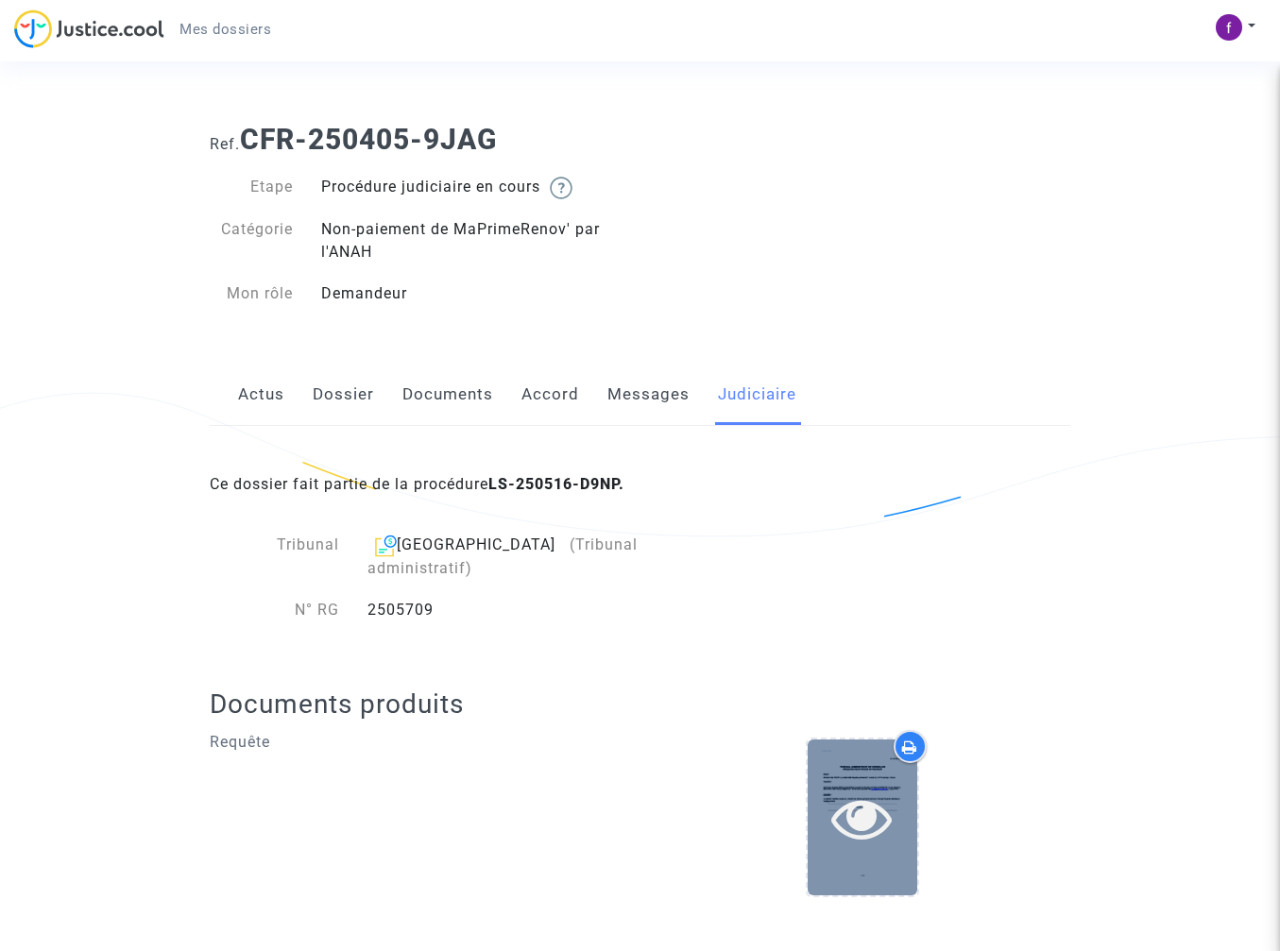
click at [841, 788] on icon at bounding box center [861, 818] width 61 height 60
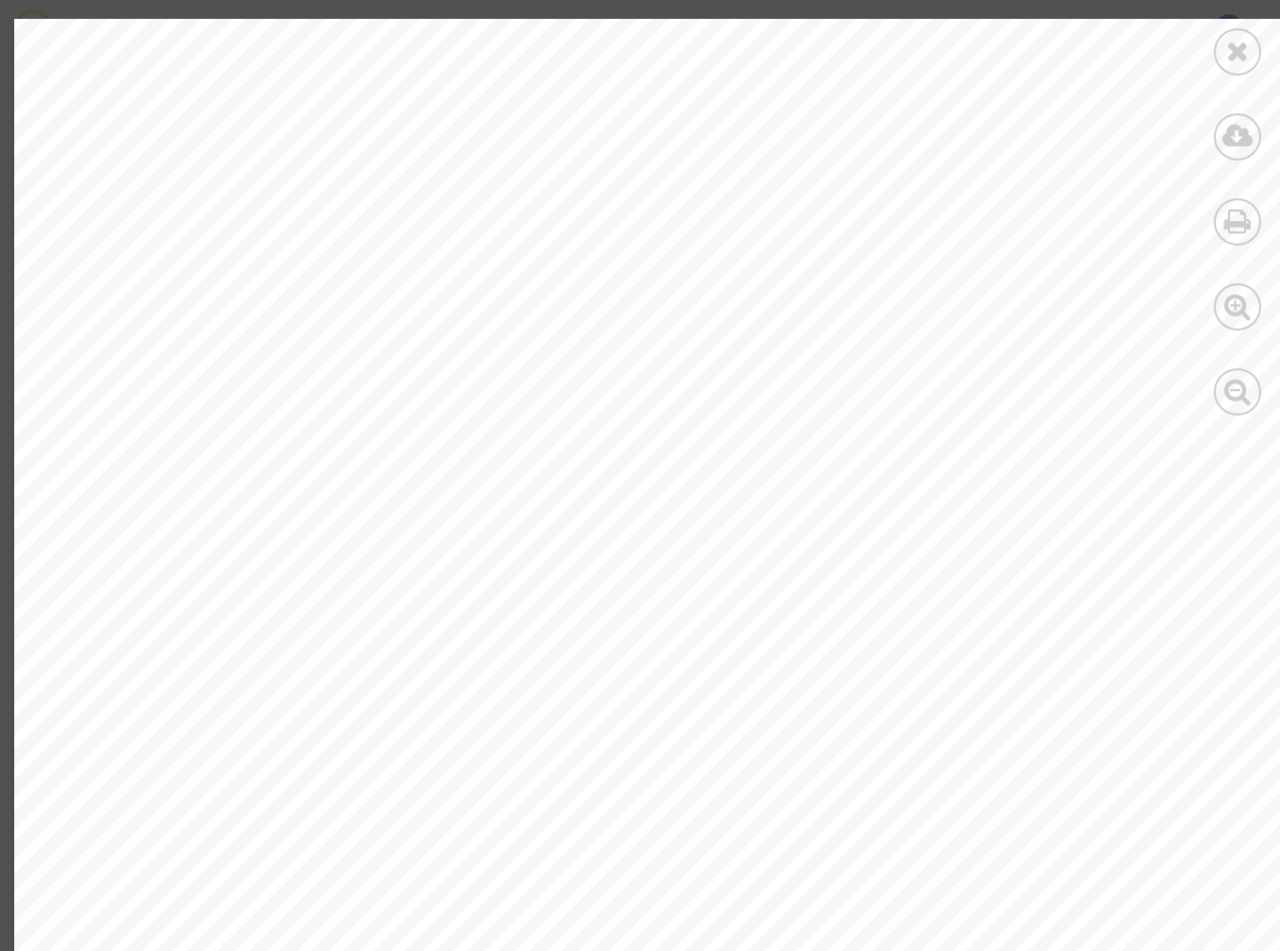
scroll to position [7431, 0]
click at [1233, 52] on icon at bounding box center [1238, 51] width 24 height 28
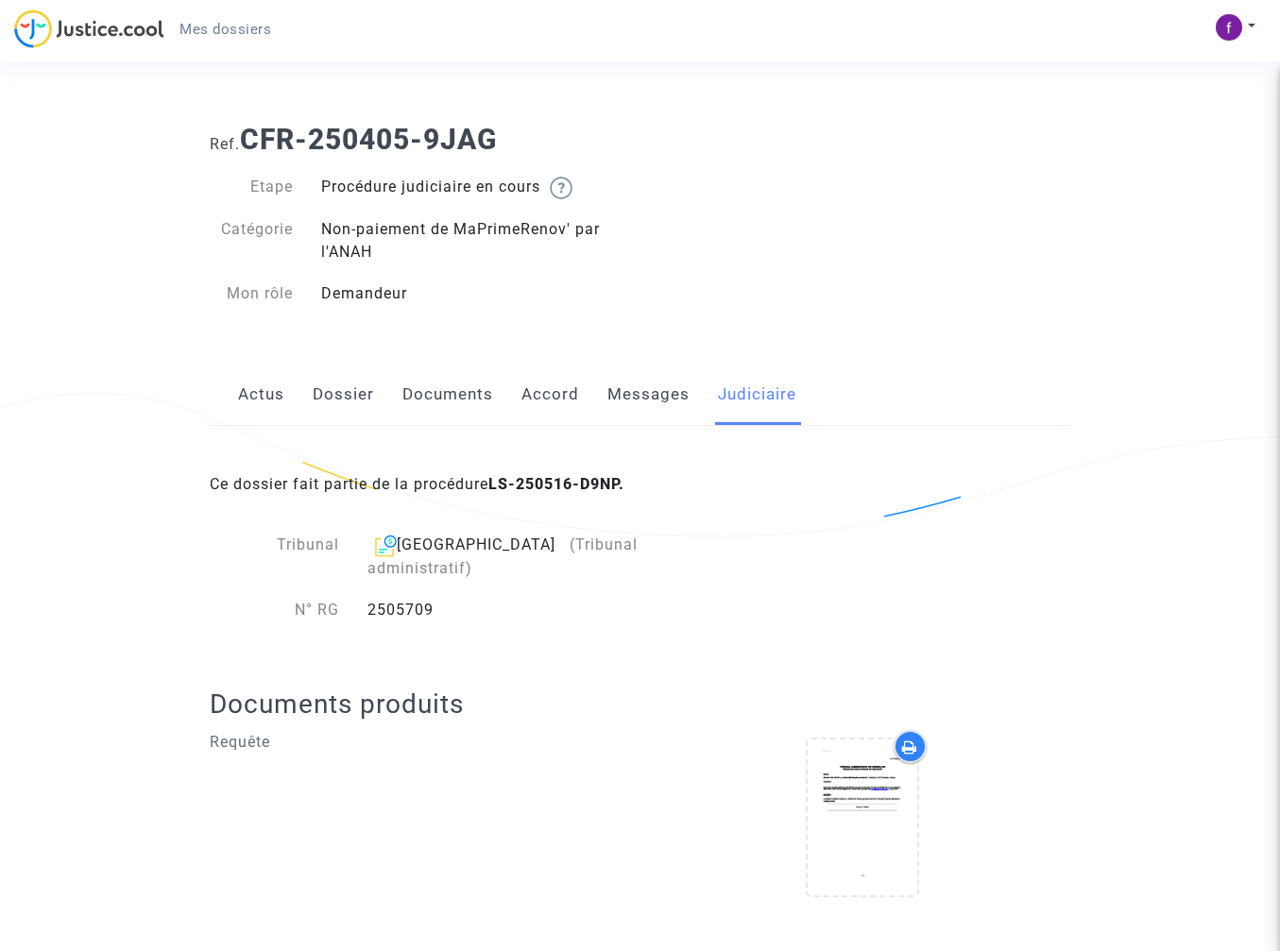
click at [662, 394] on link "Messages" at bounding box center [648, 395] width 82 height 62
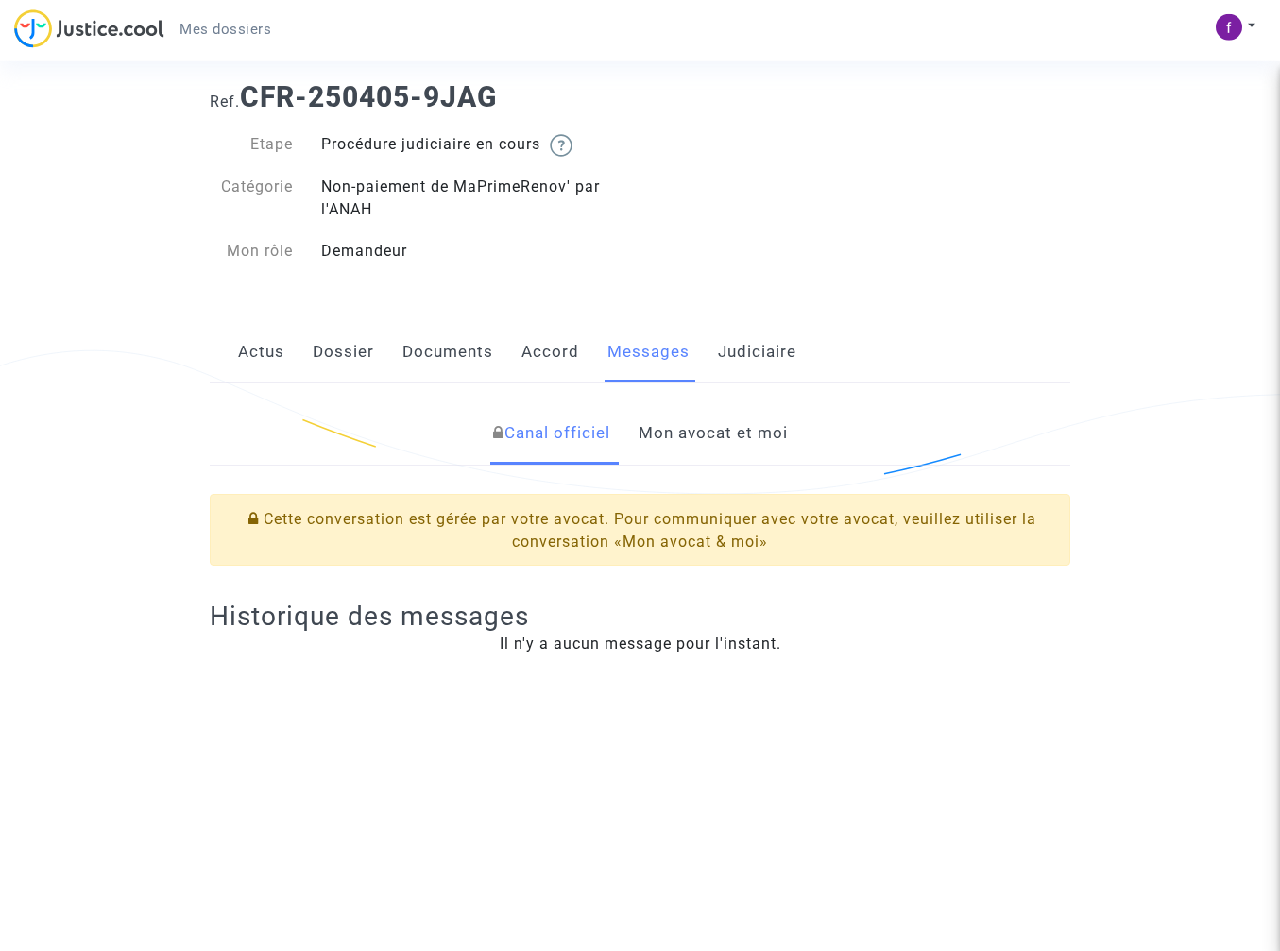
scroll to position [96, 0]
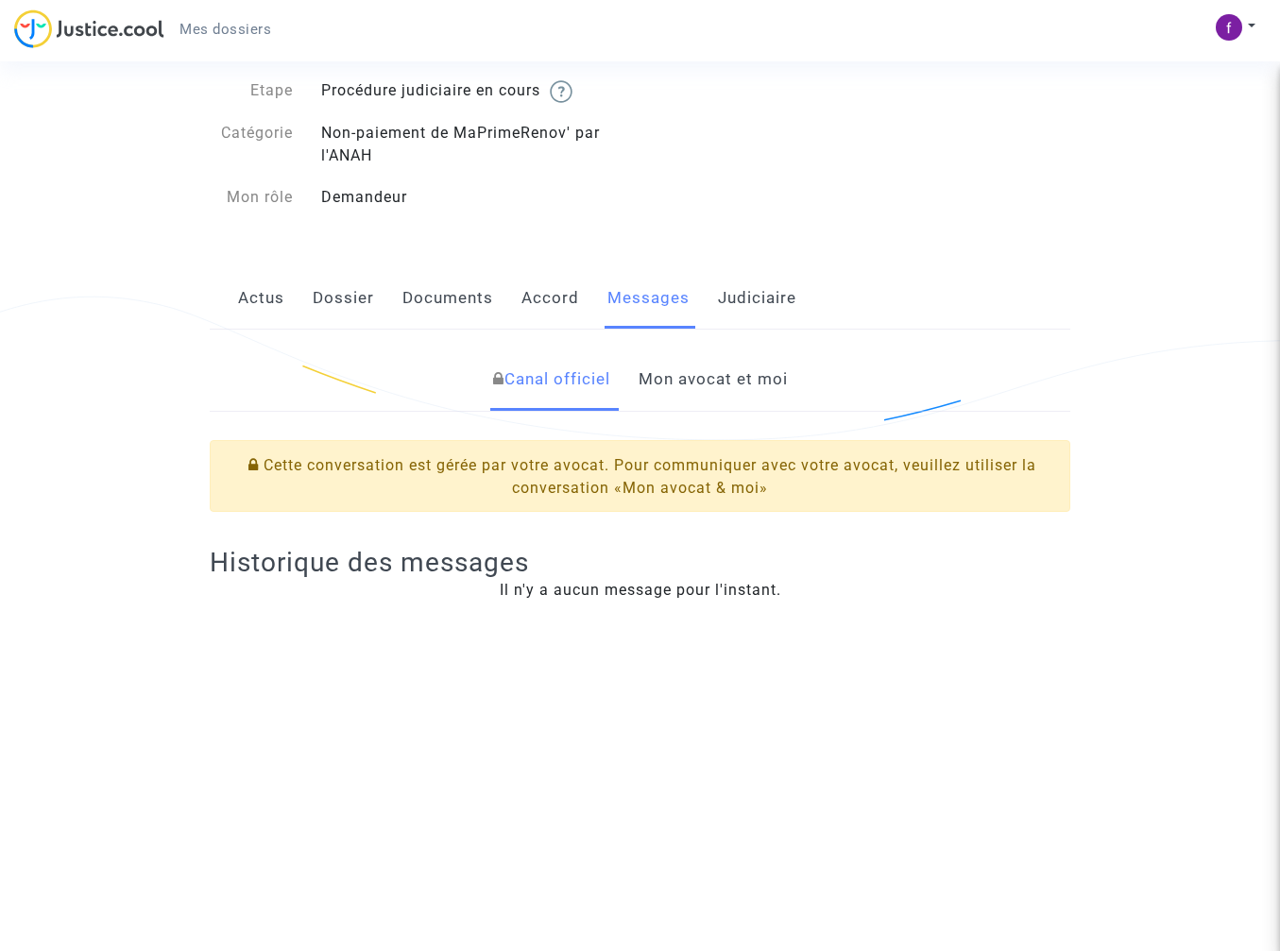
click at [744, 391] on link "Mon avocat et moi" at bounding box center [713, 380] width 149 height 62
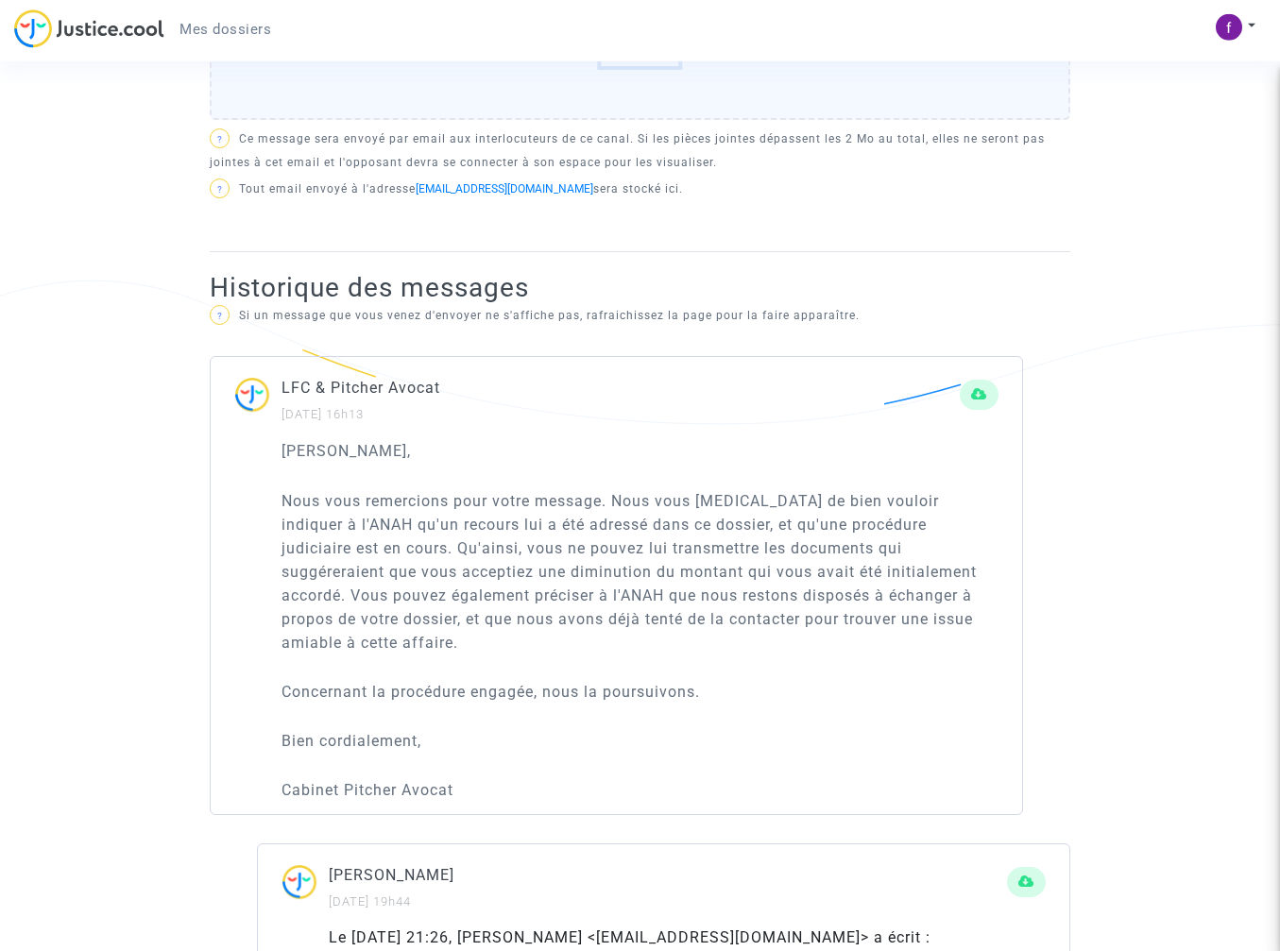
scroll to position [867, 0]
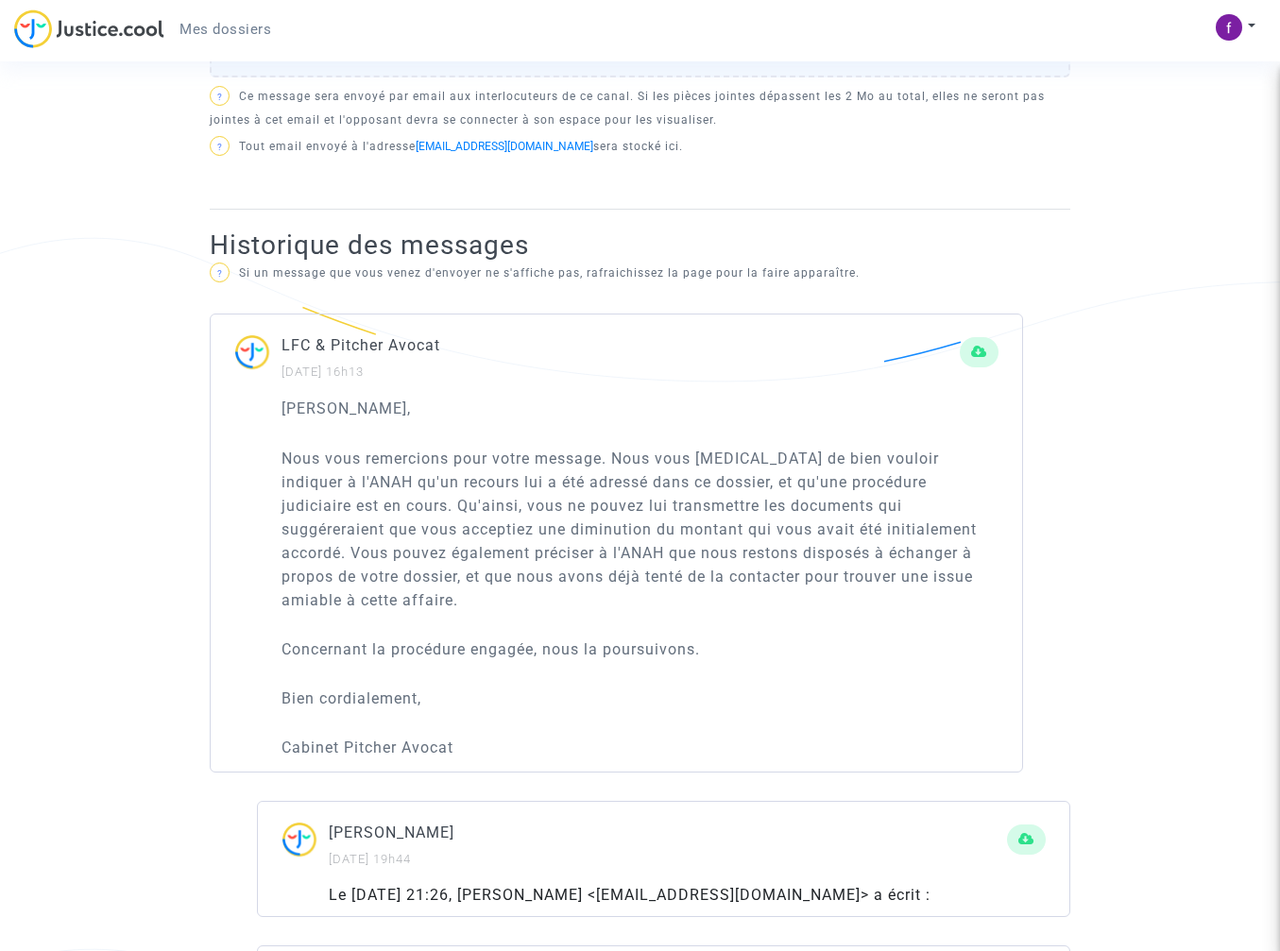
drag, startPoint x: 615, startPoint y: 455, endPoint x: 1008, endPoint y: 590, distance: 415.6
click at [1008, 590] on div "Cher Monsieur, Nous vous remercions pour votre message. Nous vous prions de bie…" at bounding box center [617, 584] width 812 height 375
copy p "Nous vous remercions pour votre message."
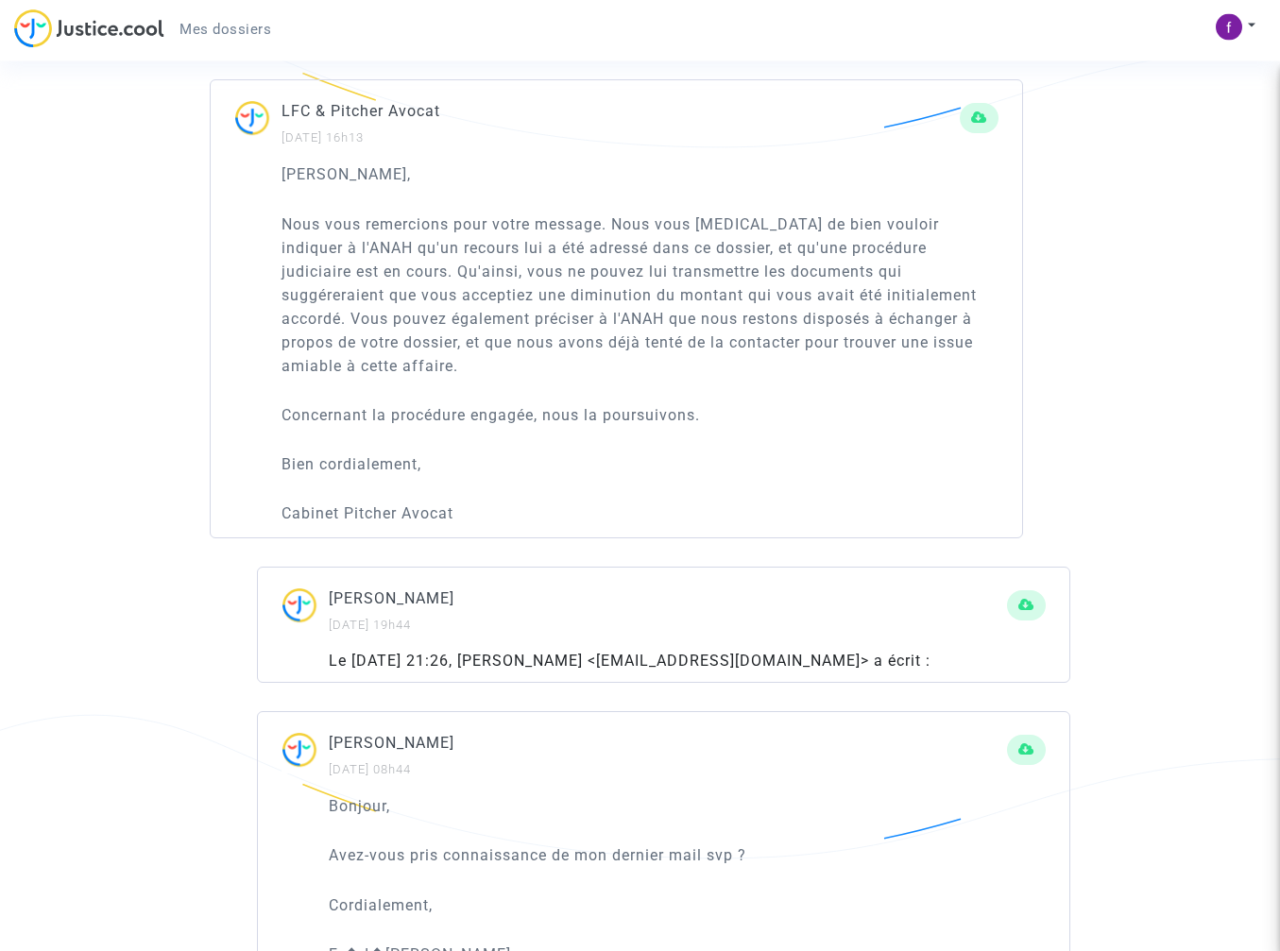
scroll to position [771, 0]
